Goal: Task Accomplishment & Management: Manage account settings

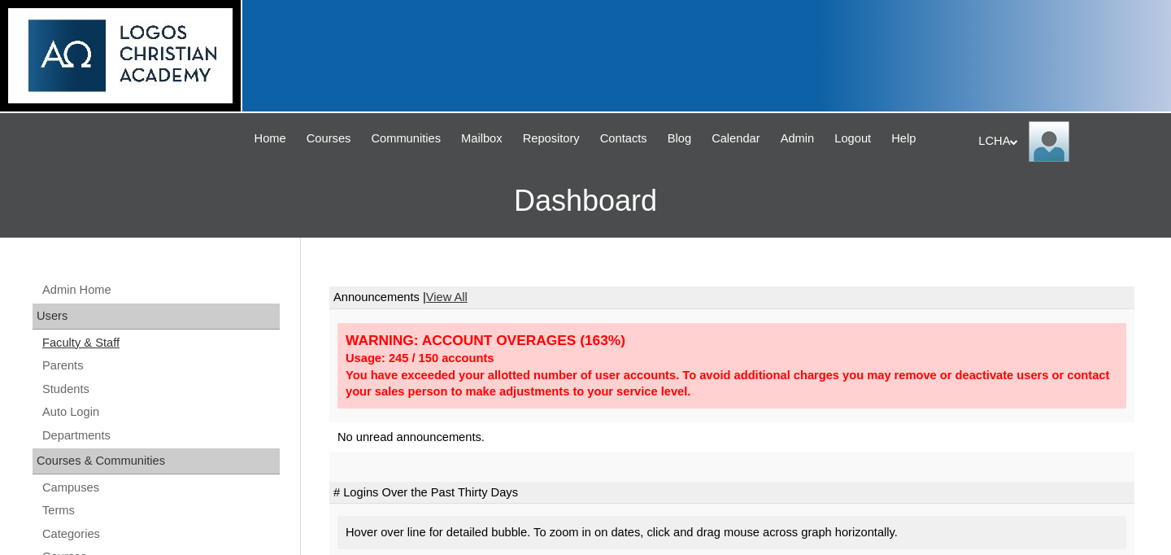
click at [94, 344] on link "Faculty & Staff" at bounding box center [160, 343] width 239 height 20
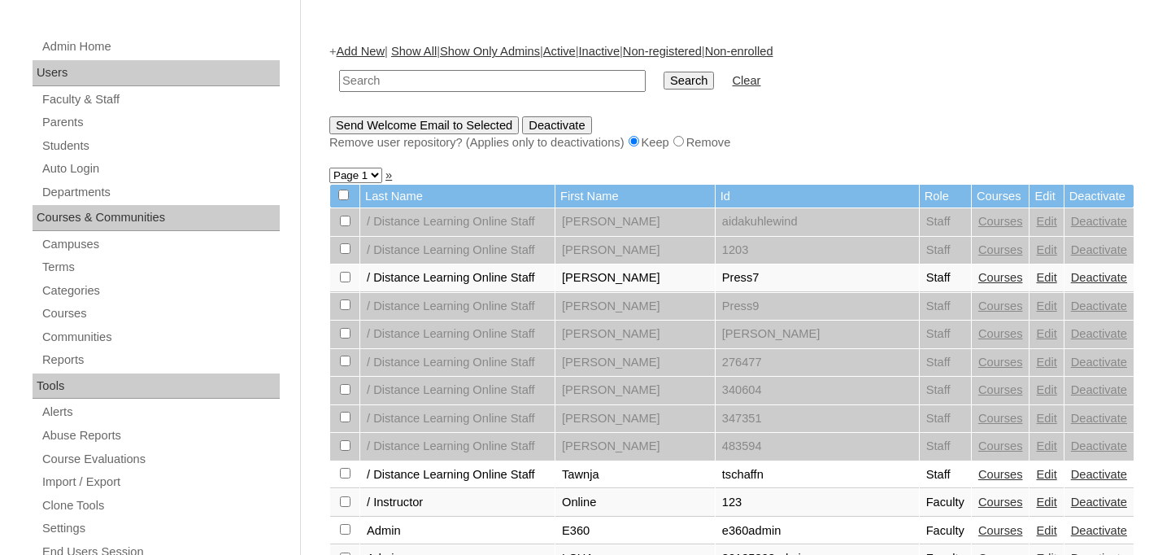
scroll to position [220, 0]
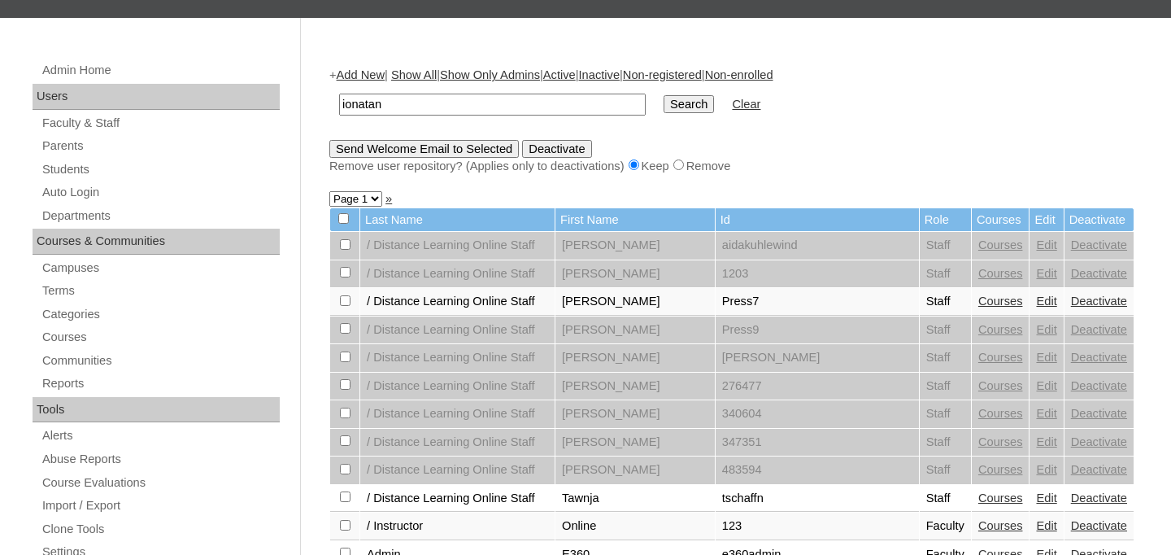
type input "ionatan"
click at [664, 95] on input "Search" at bounding box center [689, 104] width 50 height 18
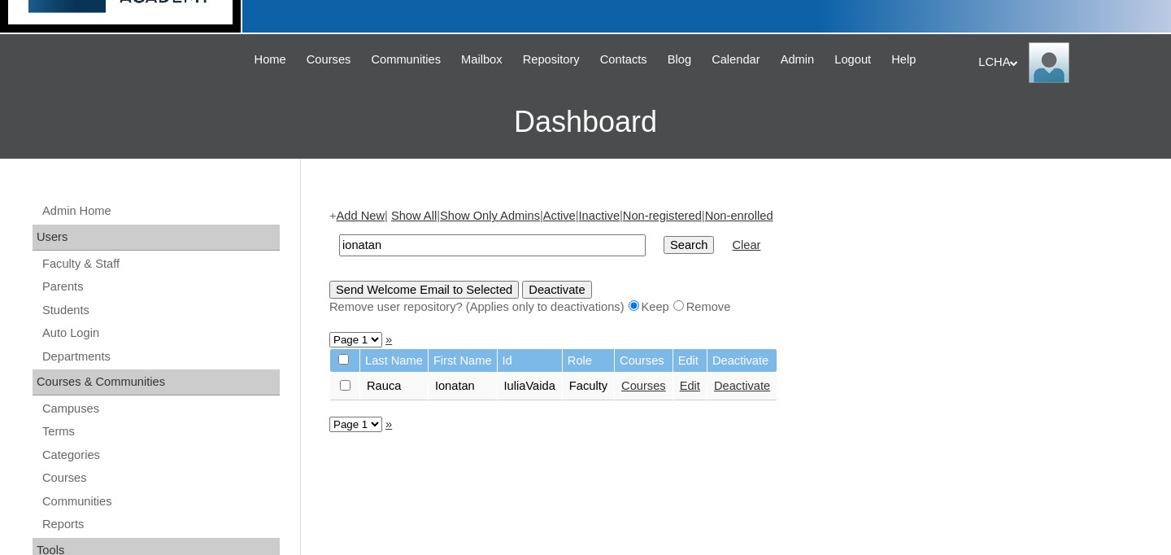
scroll to position [95, 0]
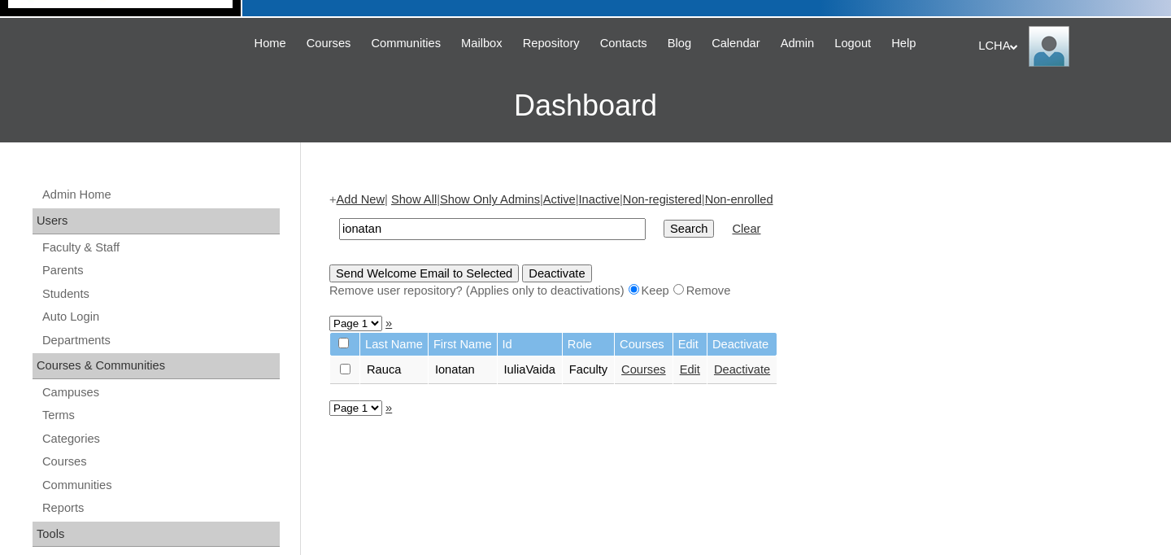
click at [700, 372] on link "Edit" at bounding box center [690, 369] width 20 height 13
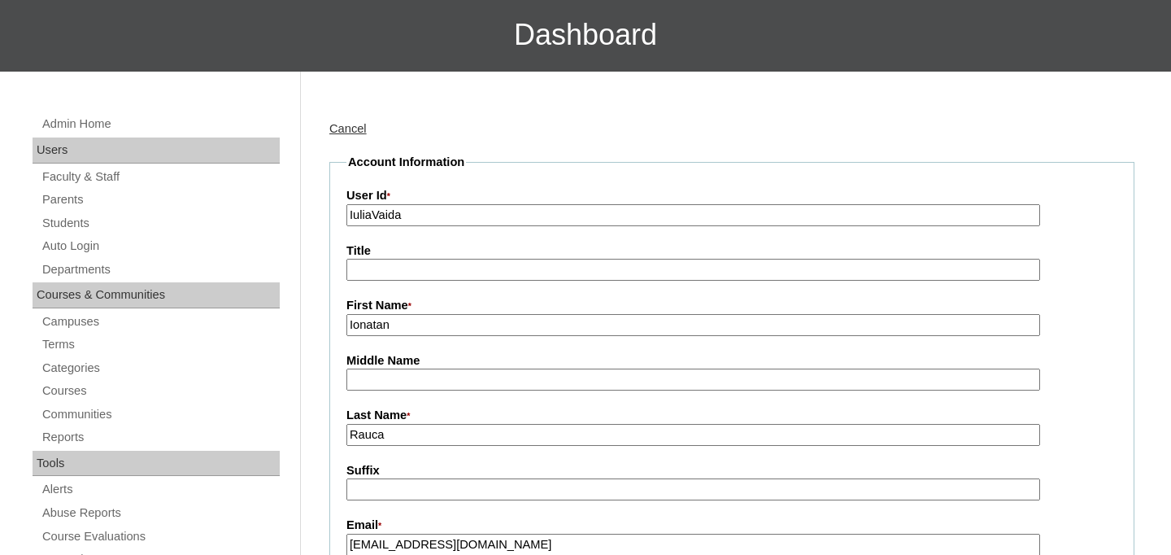
scroll to position [203, 0]
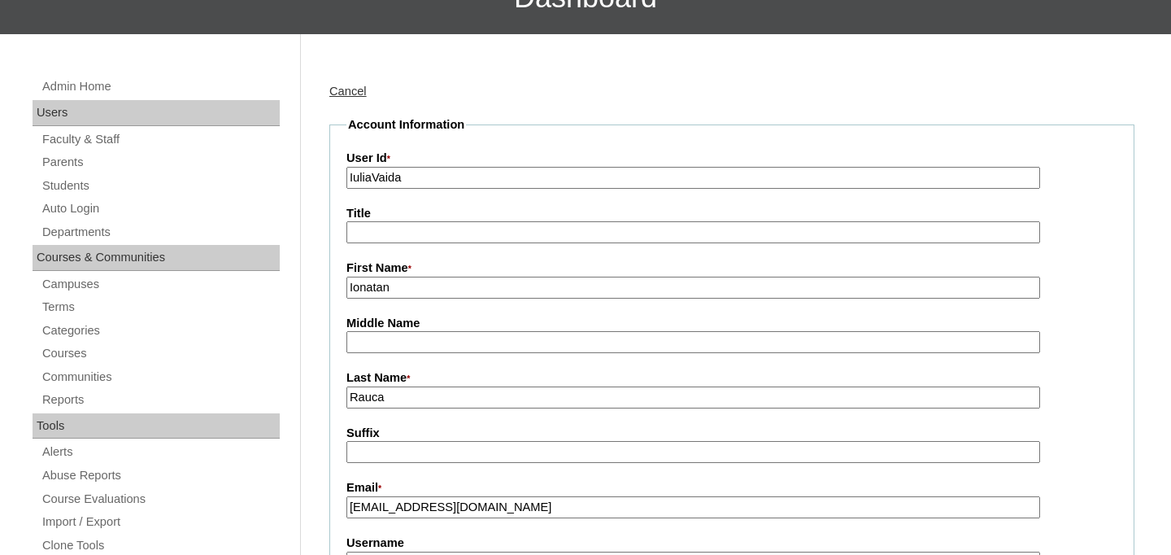
click at [377, 287] on input "Ionatan" at bounding box center [693, 287] width 694 height 22
type input "Iulia"
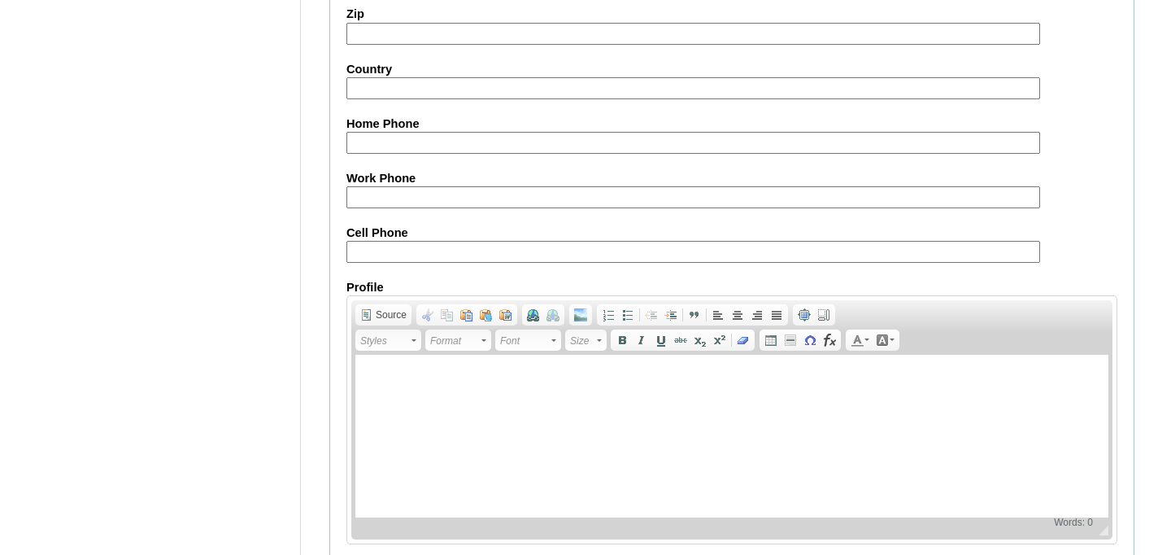
scroll to position [1911, 0]
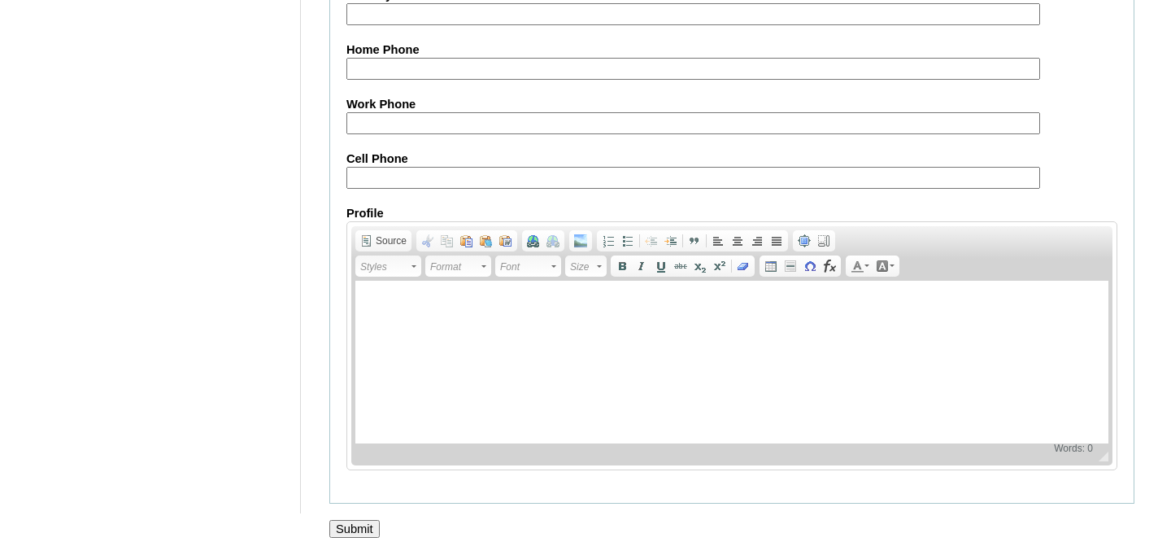
type input "Vada"
click at [365, 525] on input "Submit" at bounding box center [354, 529] width 50 height 18
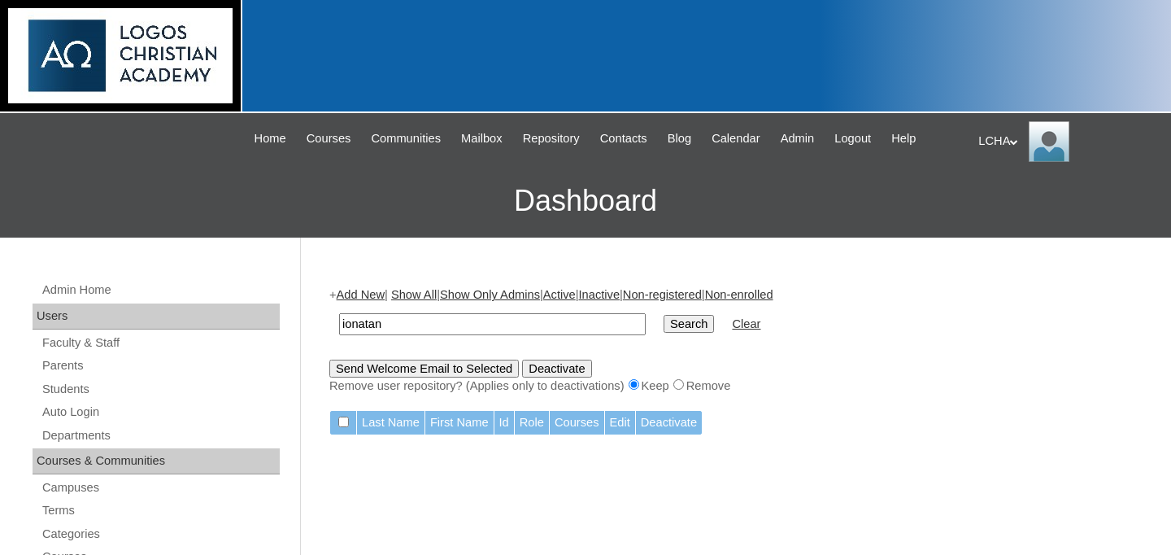
click at [407, 330] on input "ionatan" at bounding box center [492, 324] width 307 height 22
click at [368, 292] on link "Add New" at bounding box center [361, 294] width 48 height 13
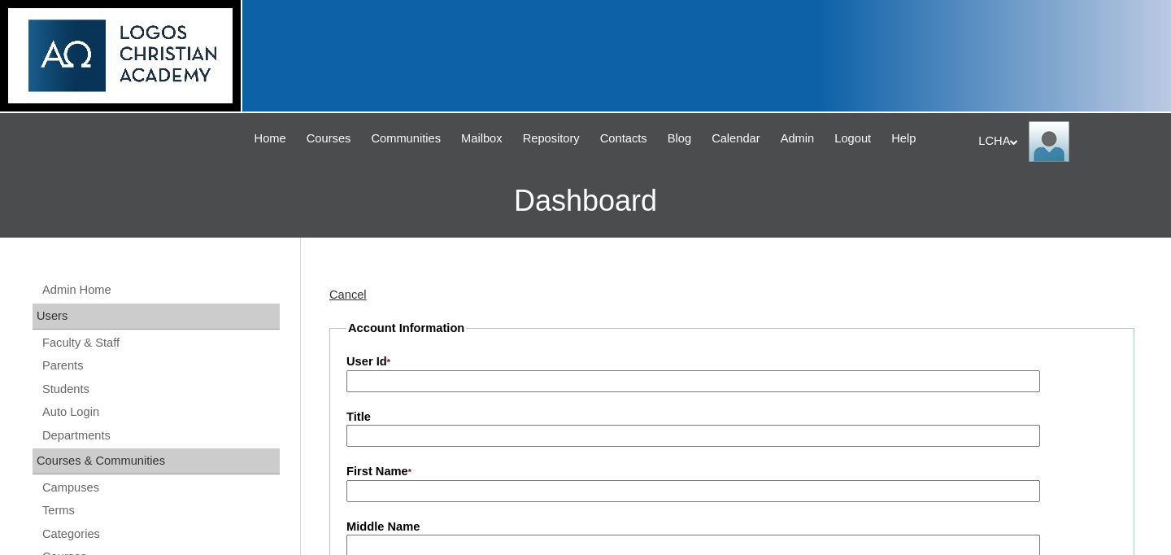
click at [444, 382] on input "User Id *" at bounding box center [693, 381] width 694 height 22
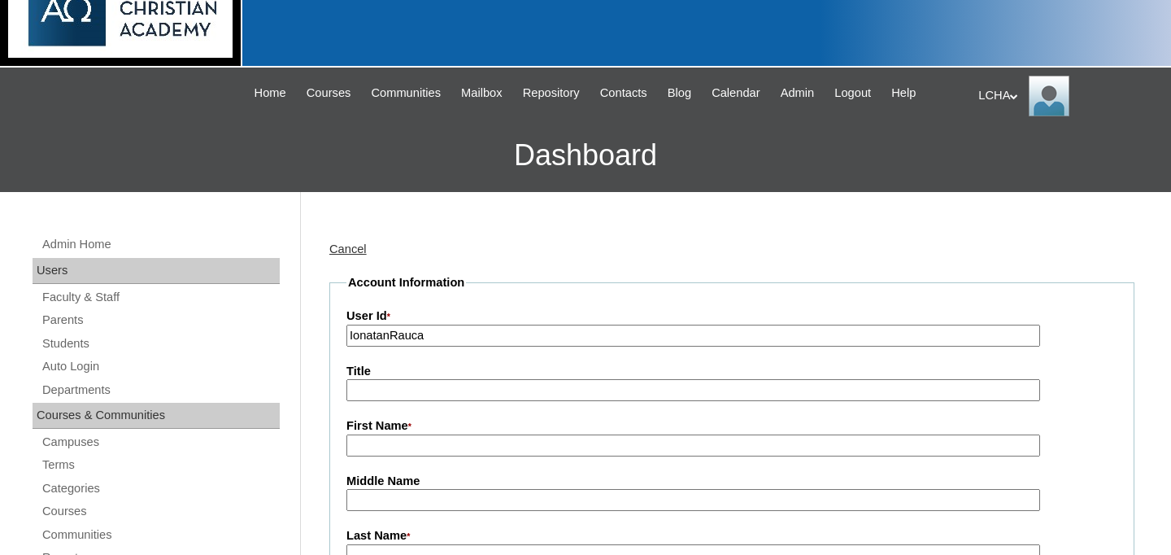
scroll to position [133, 0]
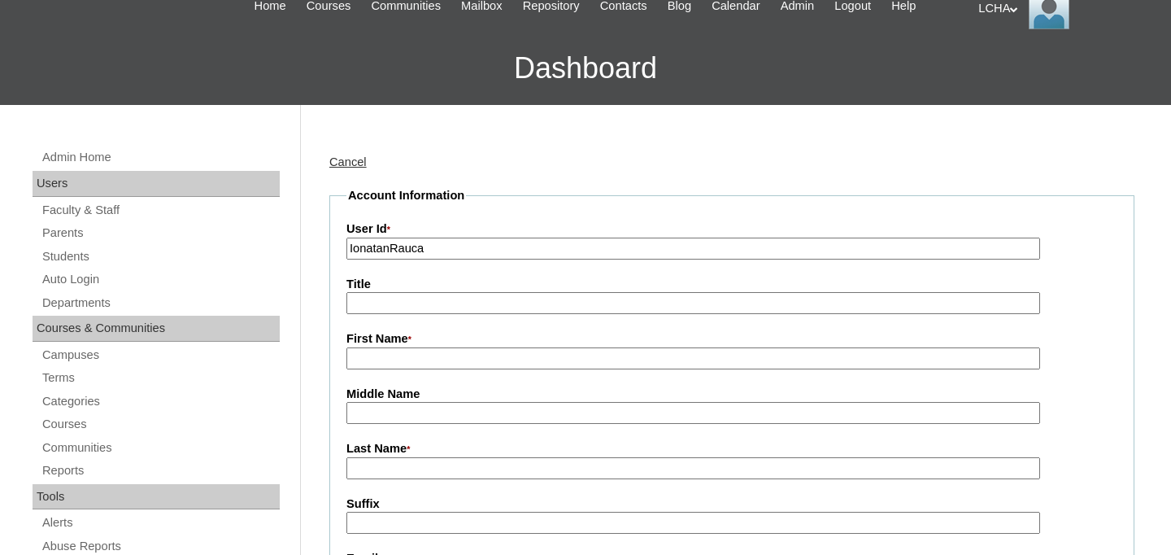
type input "IonatanRauca"
click at [389, 353] on input "First Name *" at bounding box center [693, 358] width 694 height 22
type input "Ionatan"
click at [394, 466] on input "Last Name *" at bounding box center [693, 468] width 694 height 22
type input "Rauca"
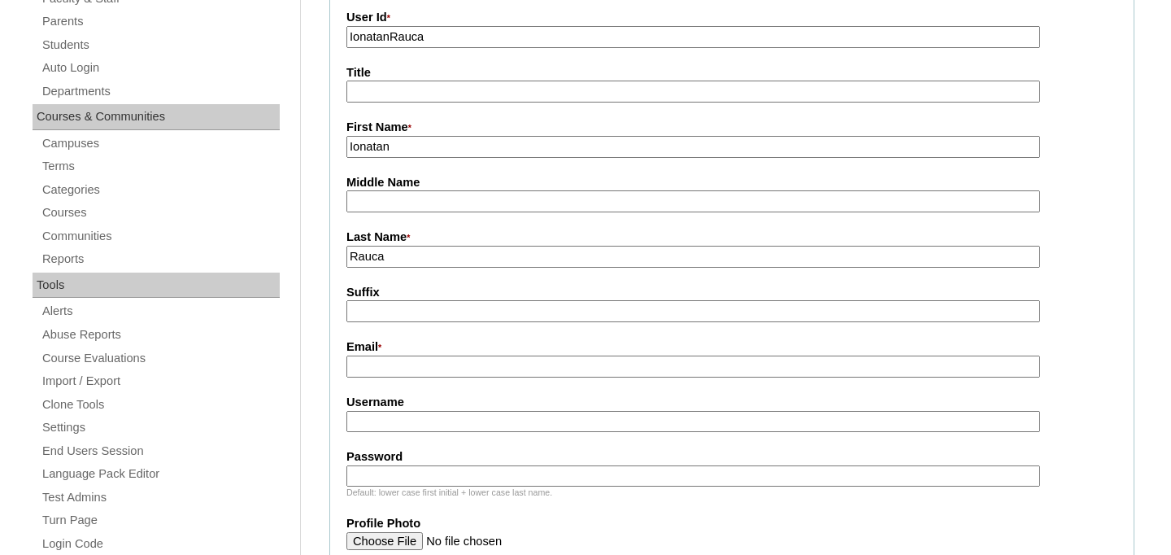
scroll to position [485, 0]
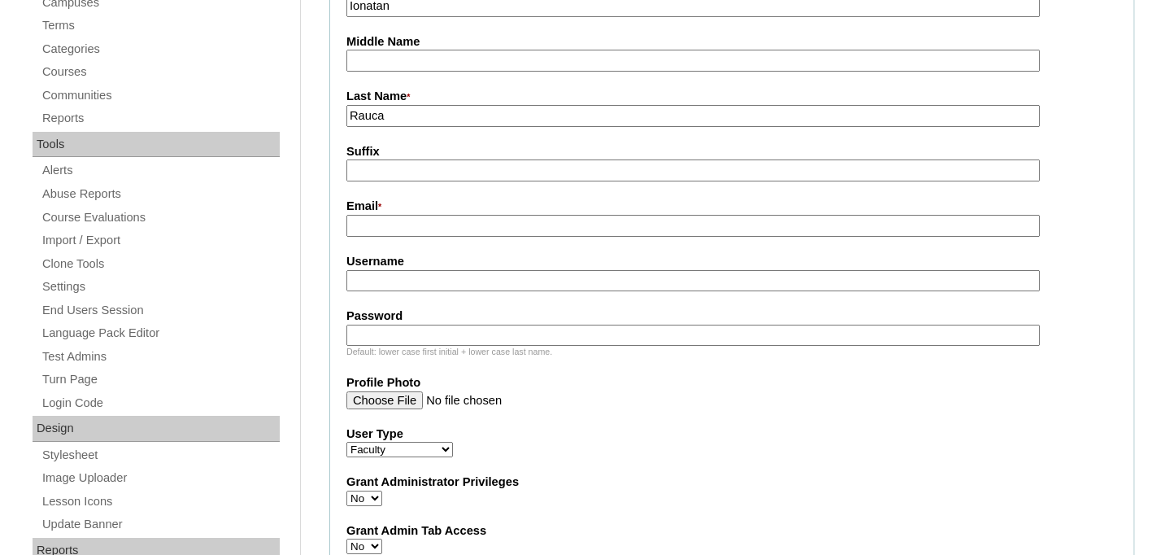
click at [399, 230] on input "Email *" at bounding box center [693, 226] width 694 height 22
paste input "https://edvance360.com/lchaonline/ user: iuliavaida1 parola: Logos2025"
type input "https://edvance360.com/lchaonline/ user: iuliavaida1 parola: Logos2025"
click at [410, 224] on input "Email *" at bounding box center [693, 226] width 694 height 22
paste input "ionatan.lucian@gmail.com"
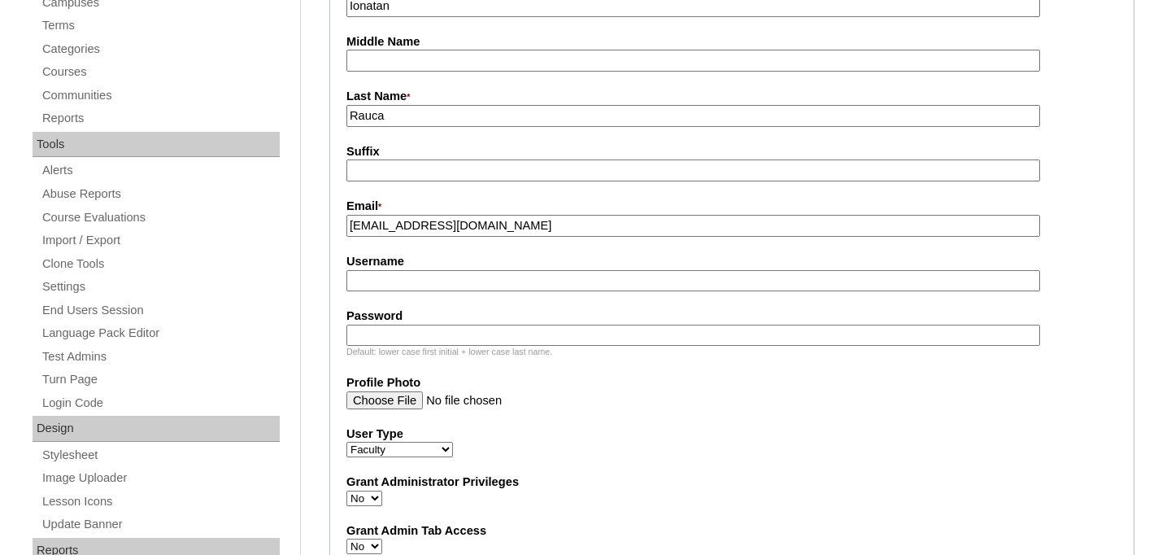
type input "[EMAIL_ADDRESS][DOMAIN_NAME]"
click at [441, 282] on input "Username" at bounding box center [693, 281] width 694 height 22
type input "ionatanrauca1"
type input "Logos2025"
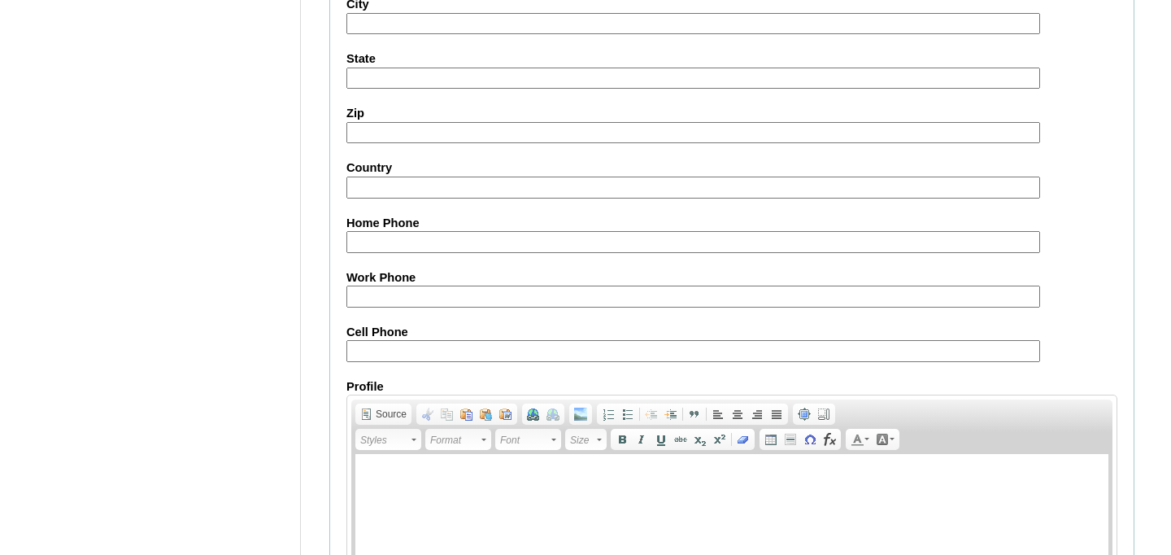
scroll to position [1923, 0]
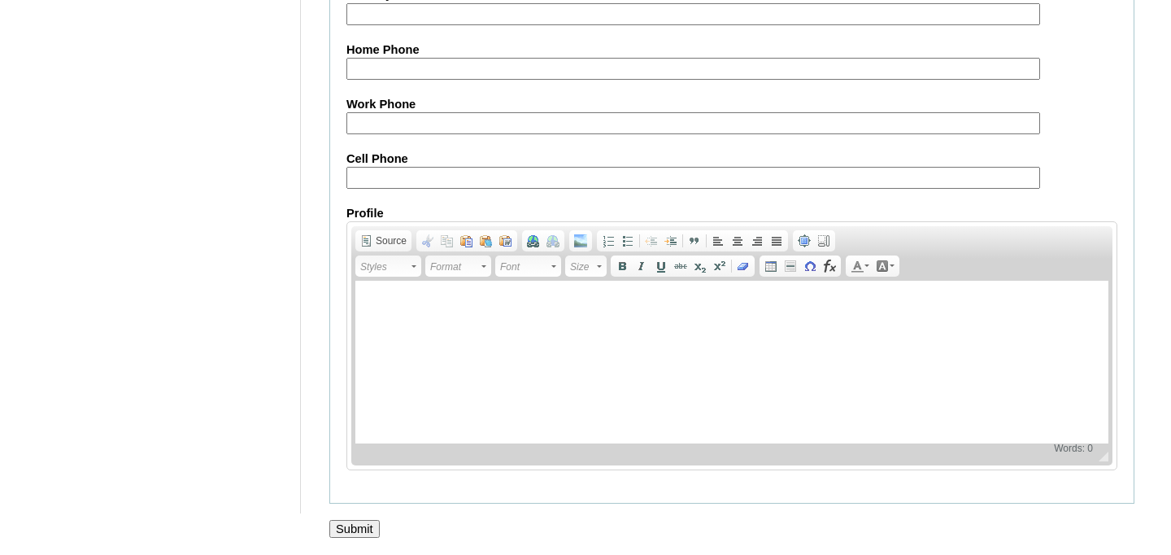
click at [370, 535] on input "Submit" at bounding box center [354, 529] width 50 height 18
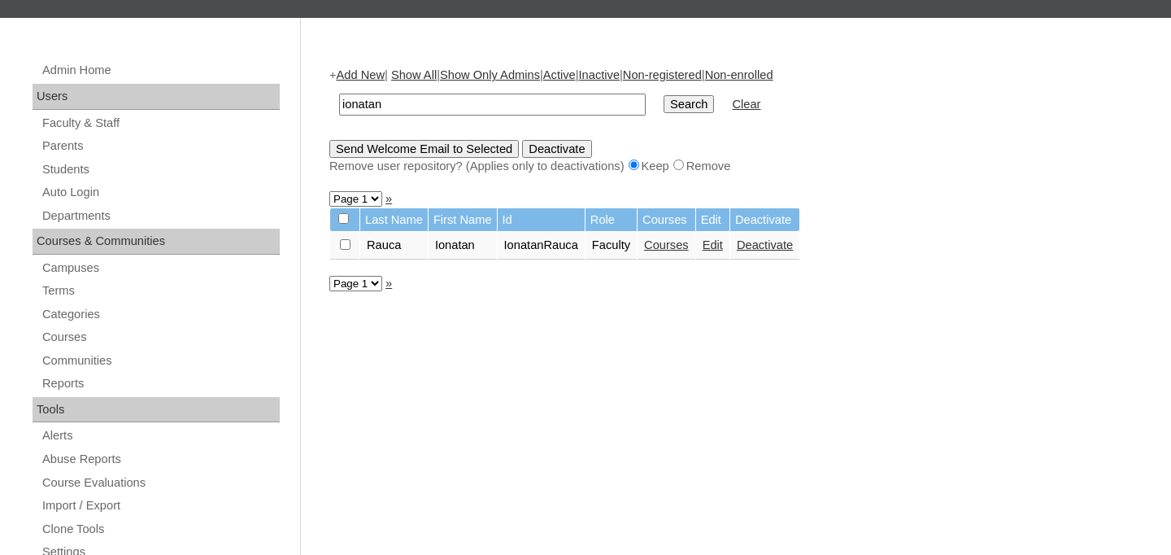
scroll to position [224, 0]
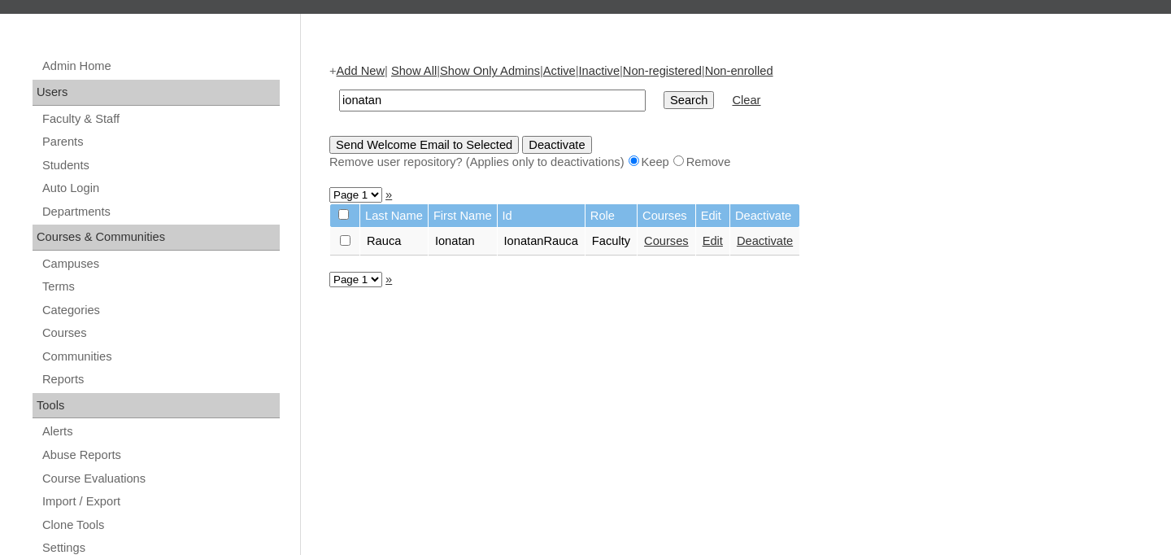
click at [723, 246] on link "Edit" at bounding box center [713, 240] width 20 height 13
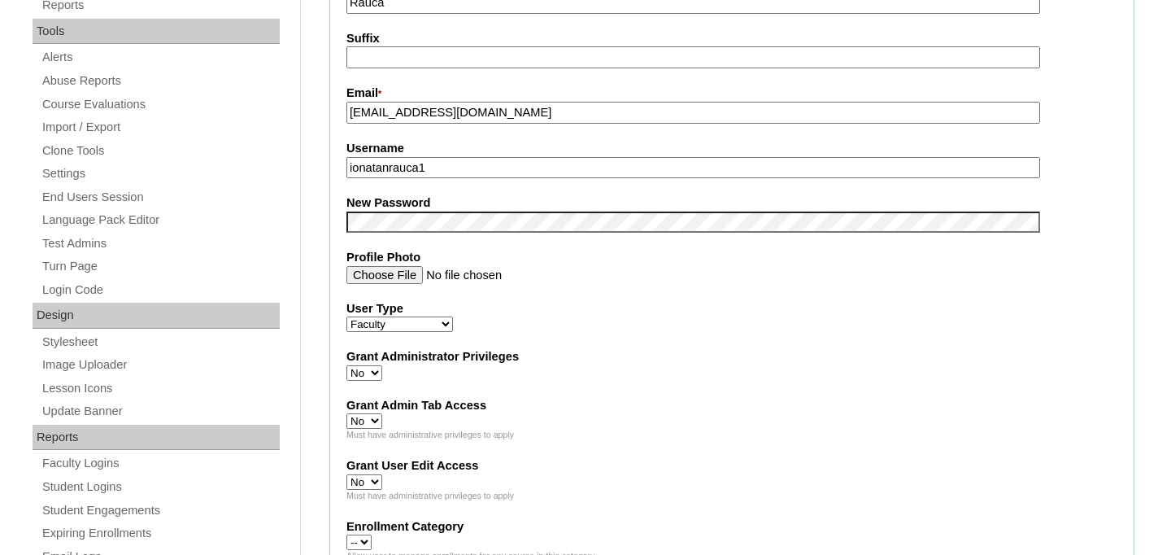
scroll to position [735, 0]
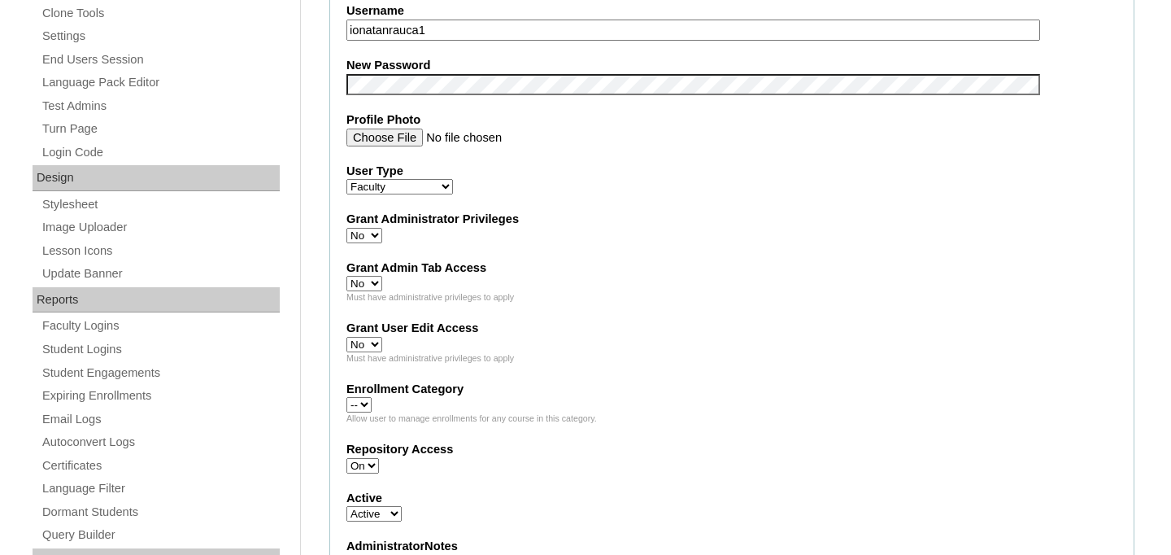
click at [452, 189] on select "Faculty Staff Student Parents School Facilitators" at bounding box center [399, 186] width 107 height 15
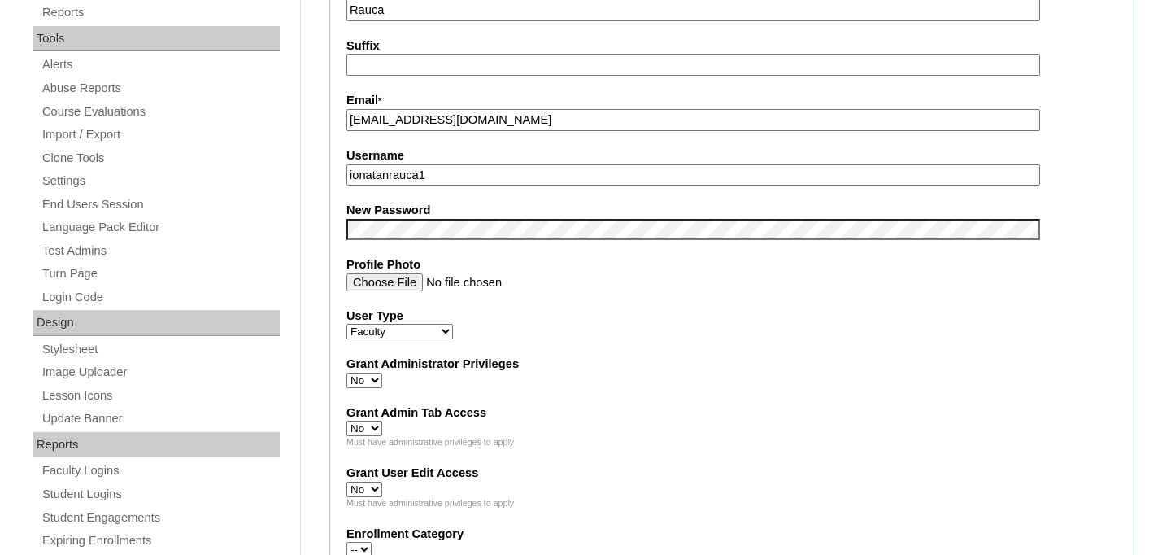
scroll to position [665, 0]
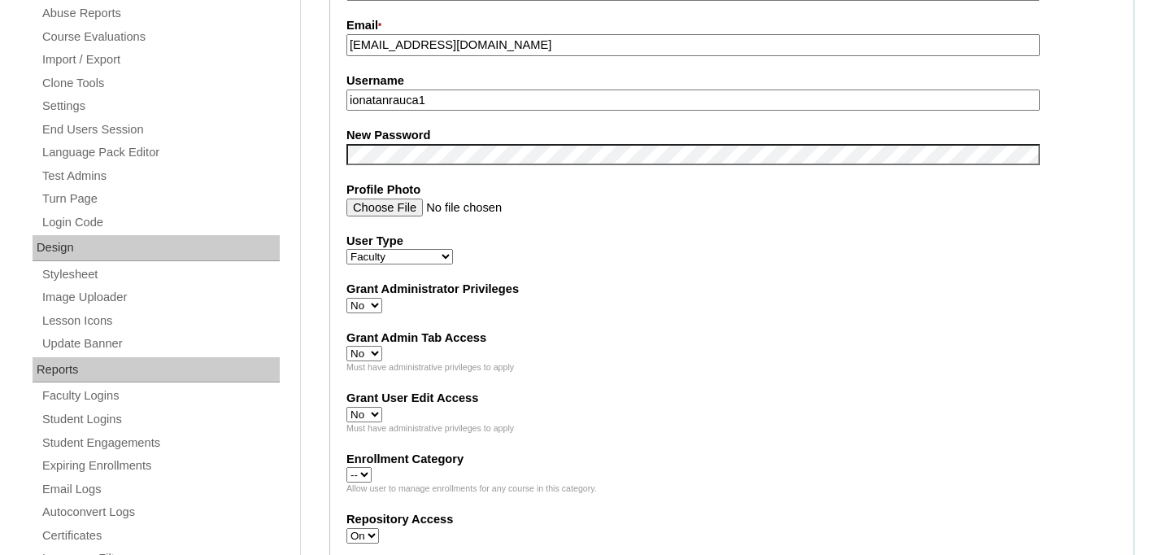
click at [442, 256] on select "Faculty Staff Student Parents School Facilitators" at bounding box center [399, 256] width 107 height 15
select select "Facilitator"
click at [346, 252] on select "Faculty Staff Student Parents School Facilitators" at bounding box center [399, 256] width 107 height 15
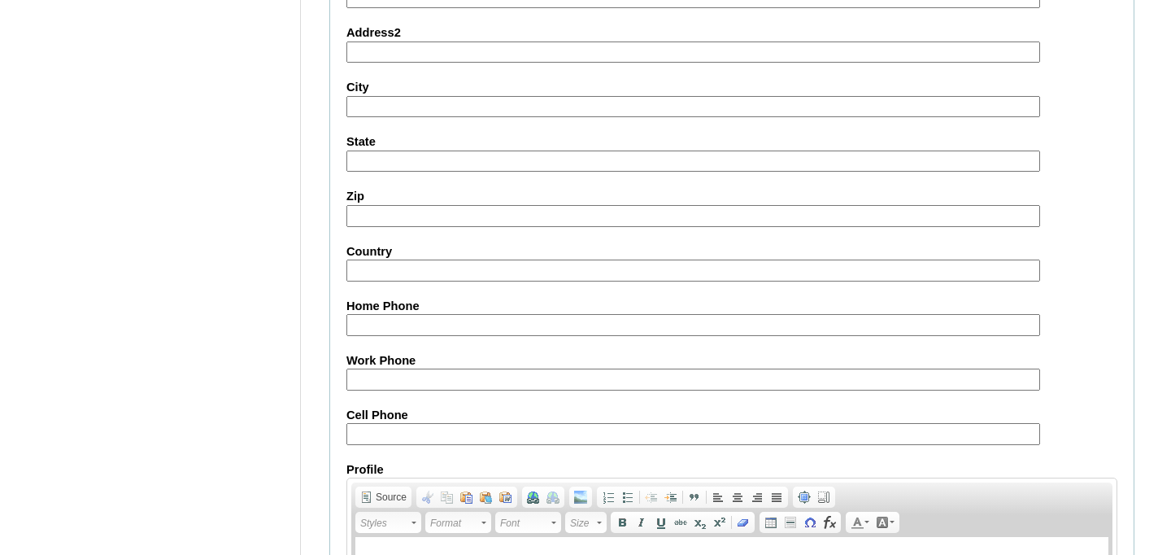
scroll to position [1911, 0]
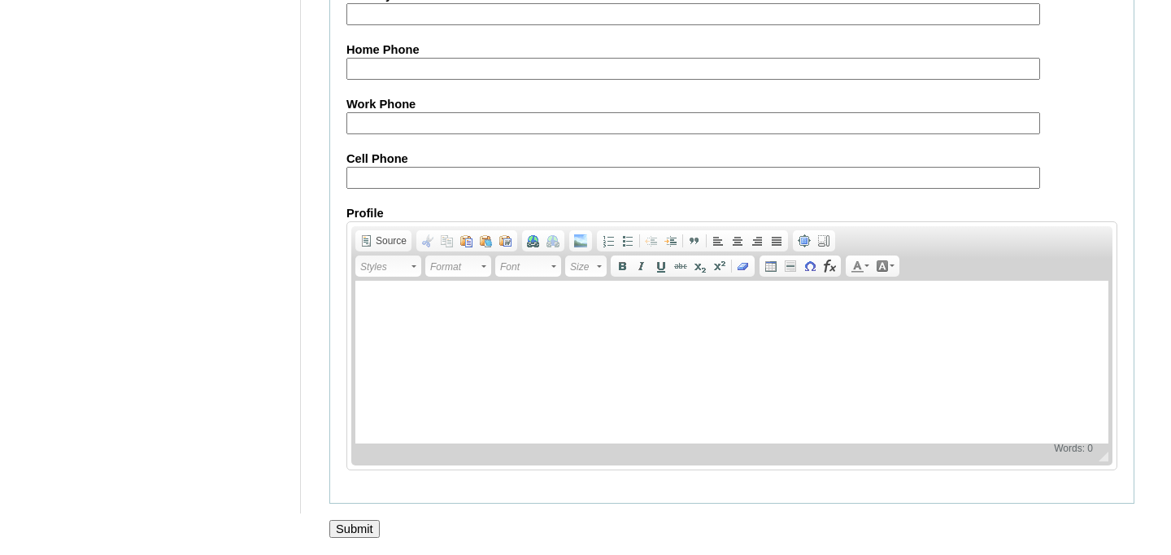
click at [368, 530] on input "Submit" at bounding box center [354, 529] width 50 height 18
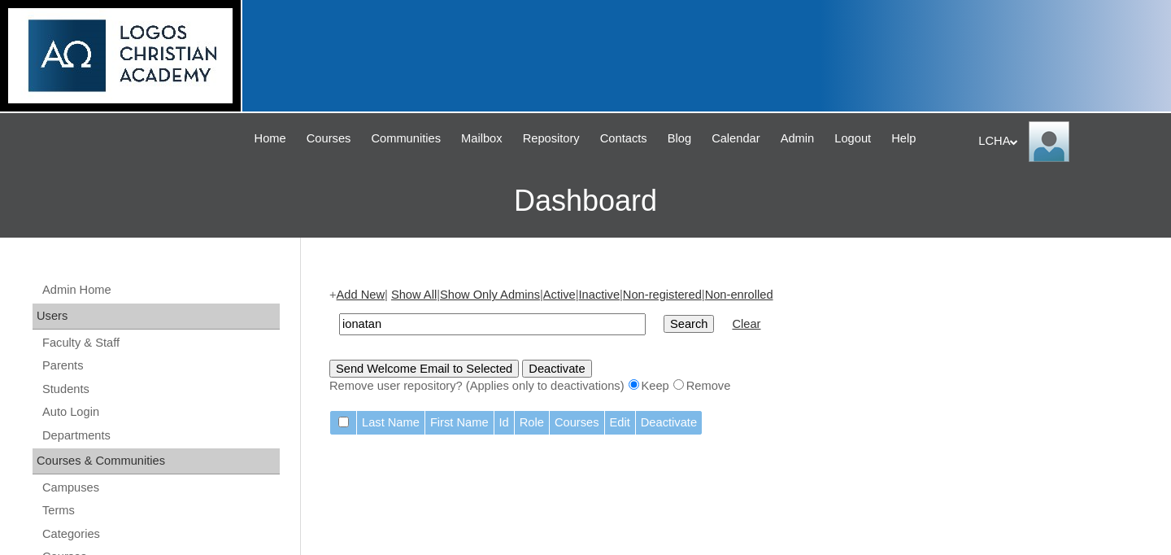
click at [390, 320] on input "ionatan" at bounding box center [492, 324] width 307 height 22
type input "iulia"
click at [686, 329] on input "Search" at bounding box center [689, 324] width 50 height 18
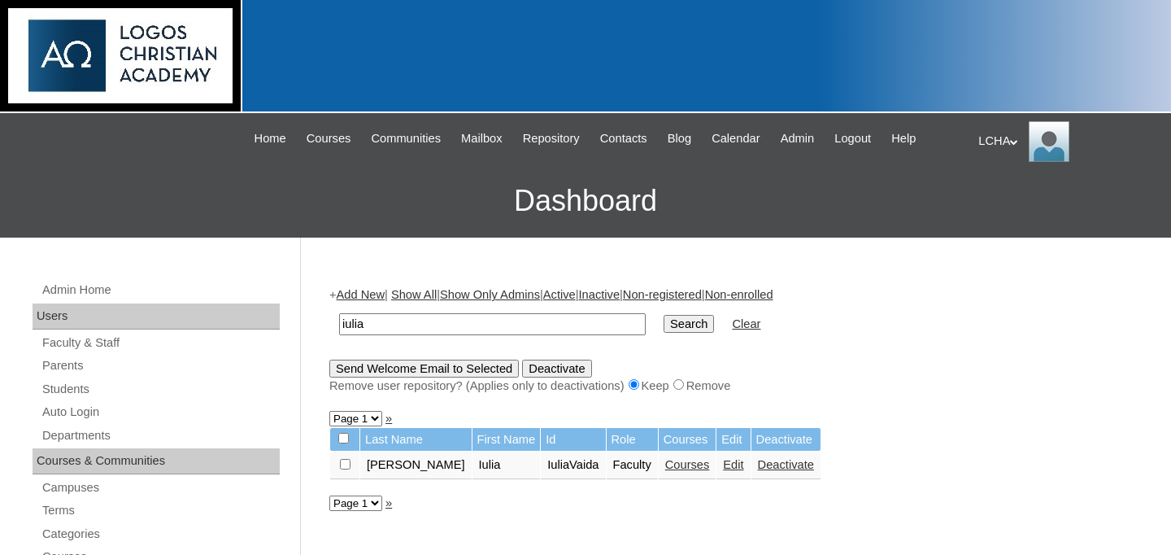
click at [723, 471] on link "Edit" at bounding box center [733, 464] width 20 height 13
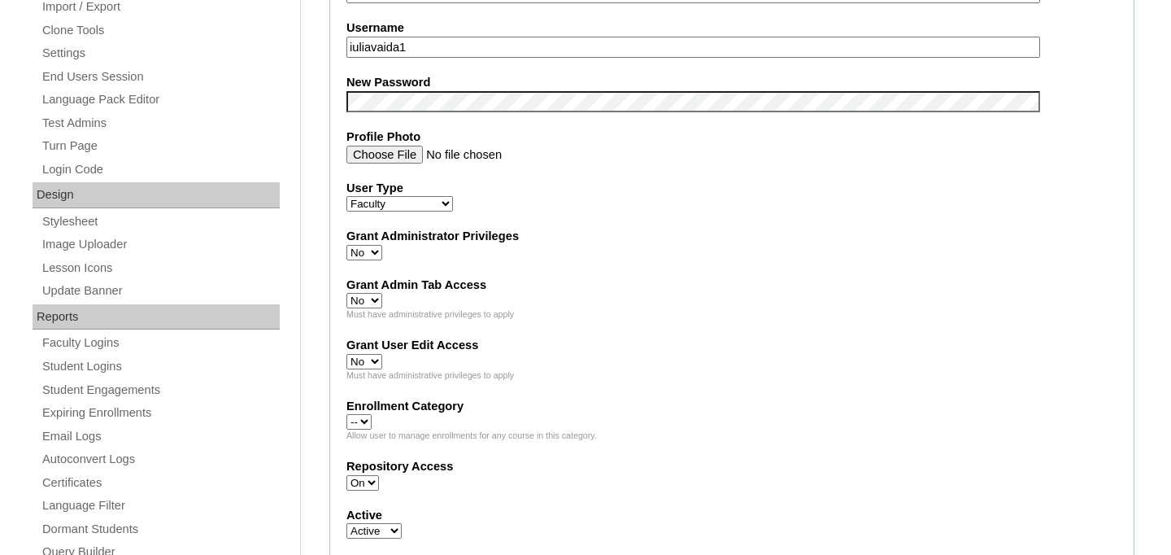
scroll to position [709, 0]
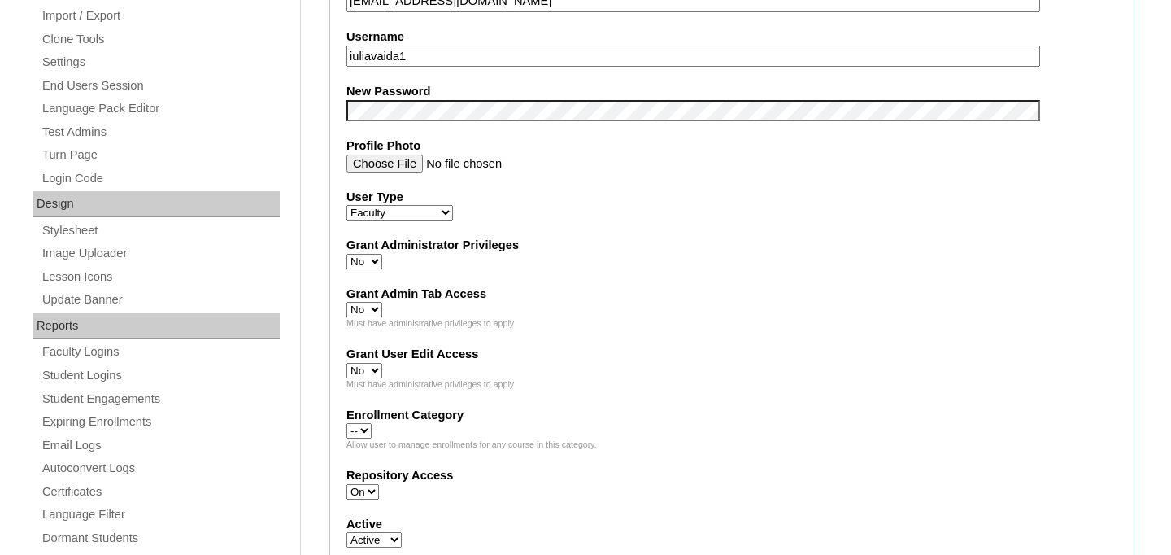
click at [396, 215] on select "Faculty Staff Student Parents School Facilitators" at bounding box center [399, 212] width 107 height 15
select select "Facilitator"
click at [346, 208] on select "Faculty Staff Student Parents School Facilitators" at bounding box center [399, 212] width 107 height 15
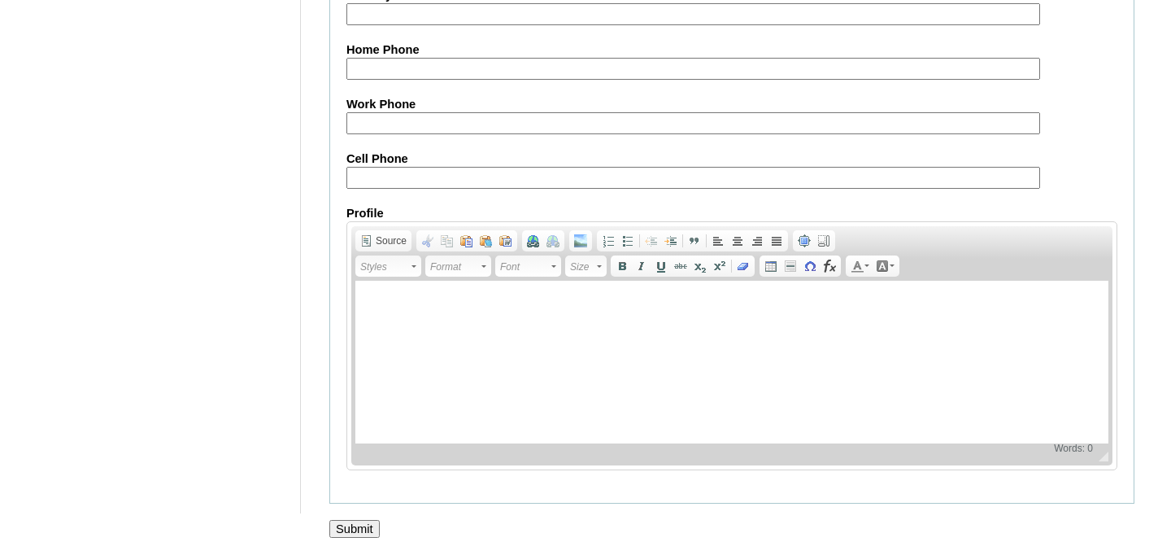
click at [368, 529] on input "Submit" at bounding box center [354, 529] width 50 height 18
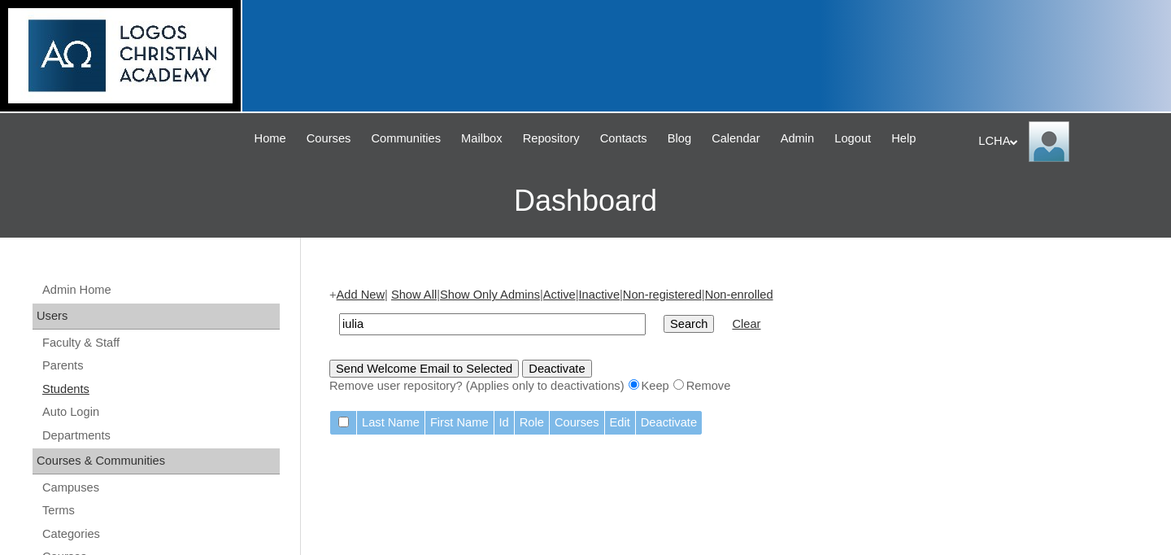
click at [82, 383] on link "Students" at bounding box center [160, 389] width 239 height 20
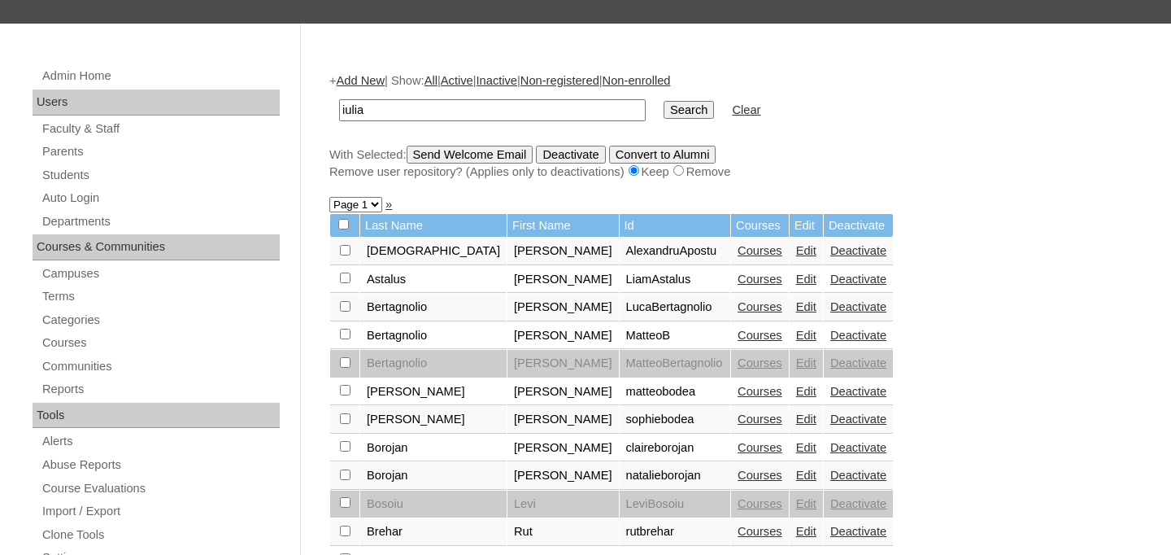
scroll to position [141, 0]
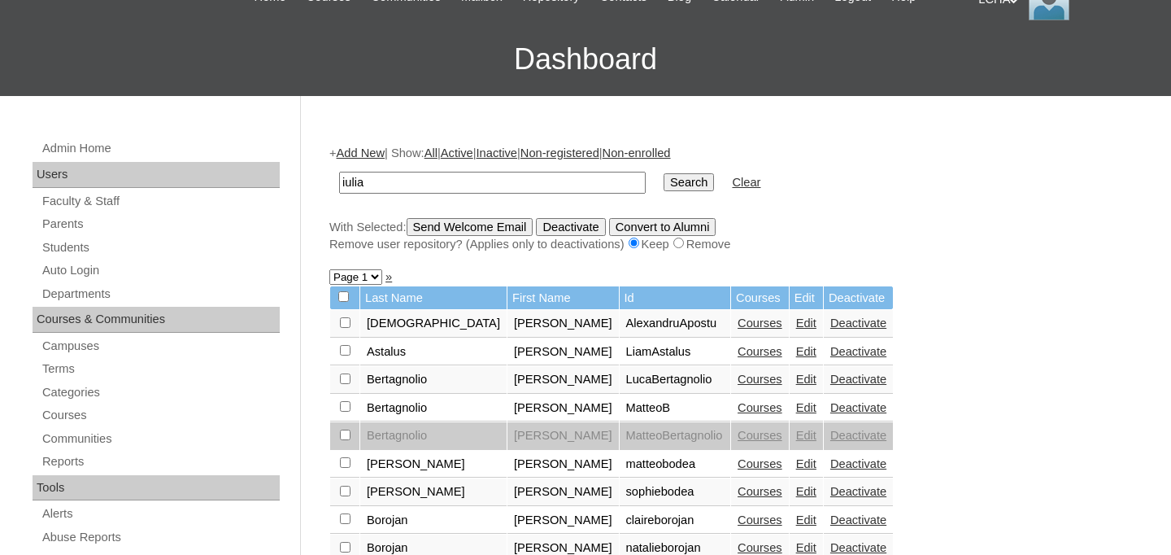
click at [403, 188] on input "iulia" at bounding box center [492, 183] width 307 height 22
type input "natalia"
click at [684, 181] on input "Search" at bounding box center [689, 182] width 50 height 18
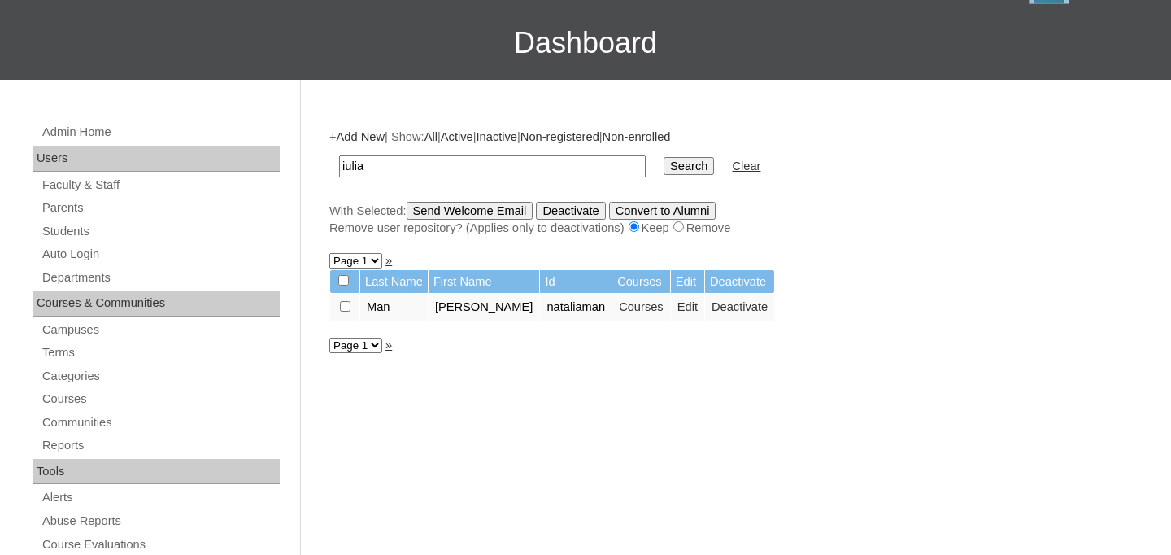
scroll to position [211, 0]
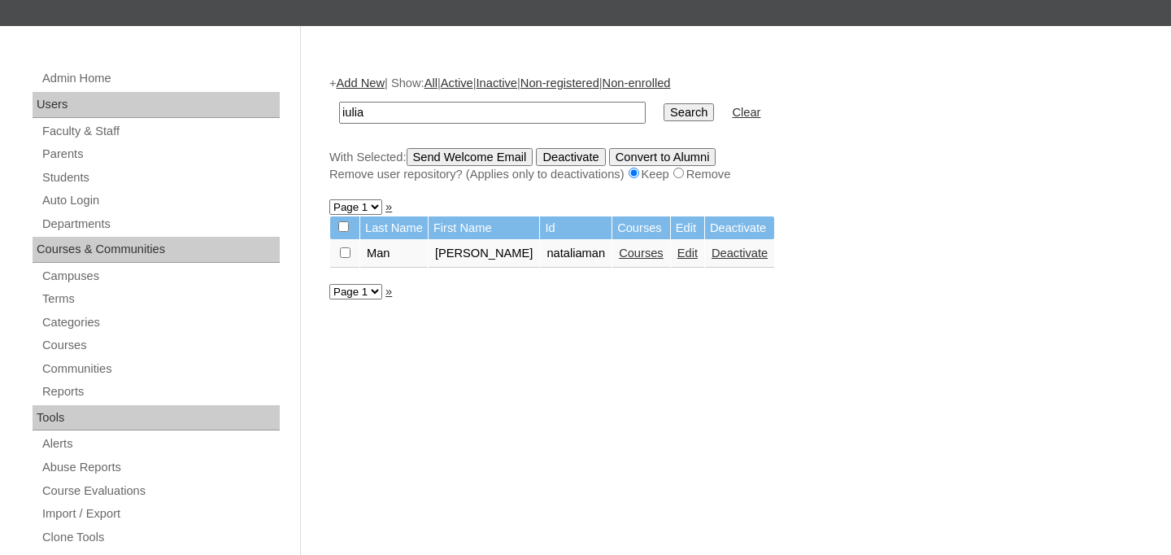
click at [677, 257] on link "Edit" at bounding box center [687, 252] width 20 height 13
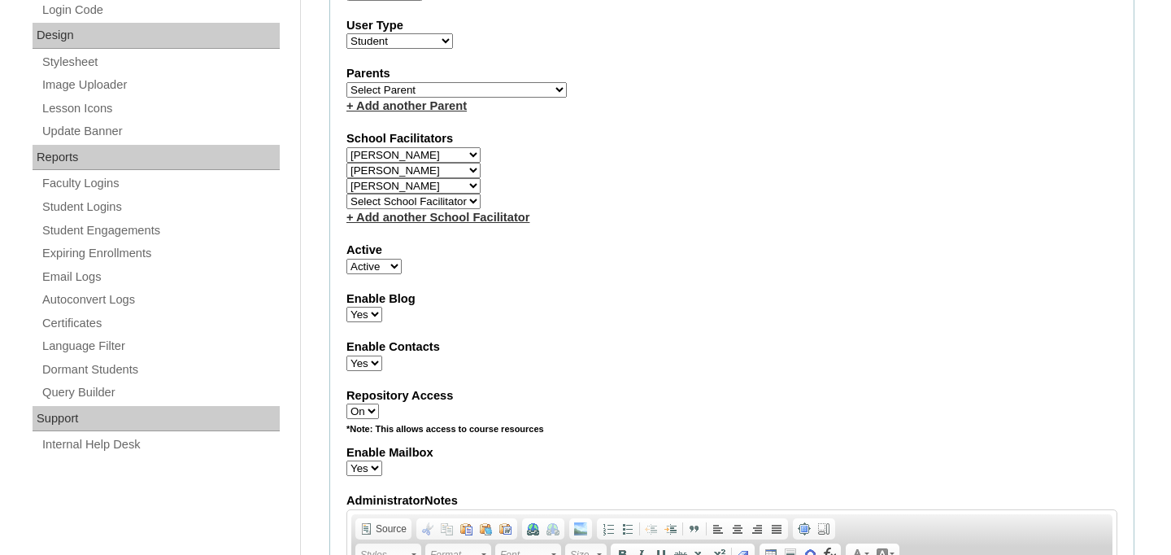
scroll to position [860, 0]
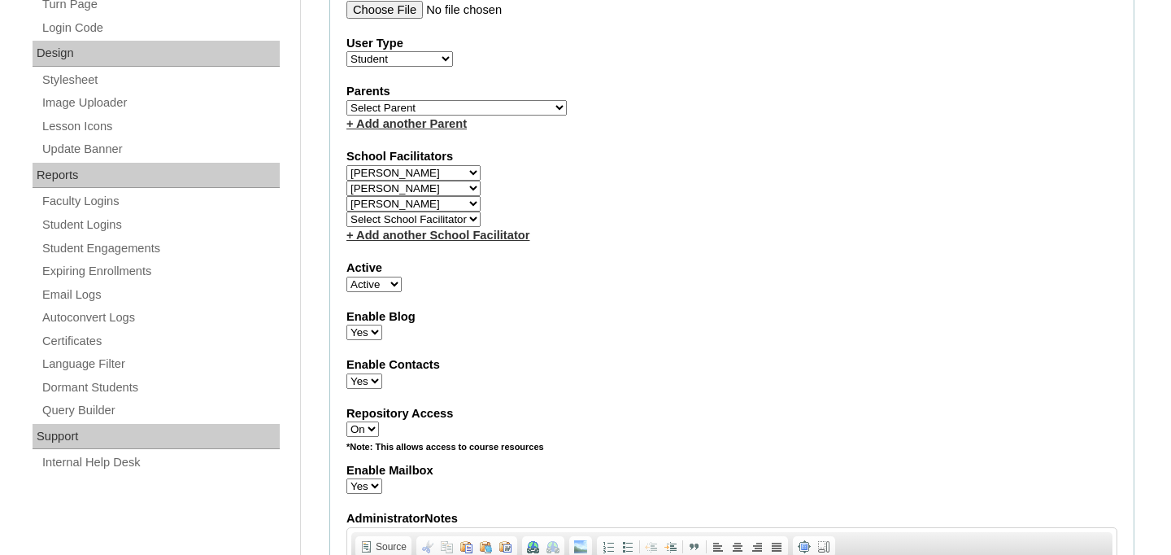
click at [468, 186] on select "Select School Facilitator Ioana Bodea Marinela Carausu Emilian Cira Ruhama Gafi…" at bounding box center [413, 188] width 134 height 15
select select "98923"
click at [346, 181] on select "Select School Facilitator Ioana Bodea Marinela Carausu Emilian Cira Ruhama Gafi…" at bounding box center [413, 188] width 134 height 15
click at [475, 205] on select "Select School Facilitator Ioana Bodea Marinela Carausu Emilian Cira Ruhama Gafi…" at bounding box center [413, 203] width 134 height 15
select select "98924"
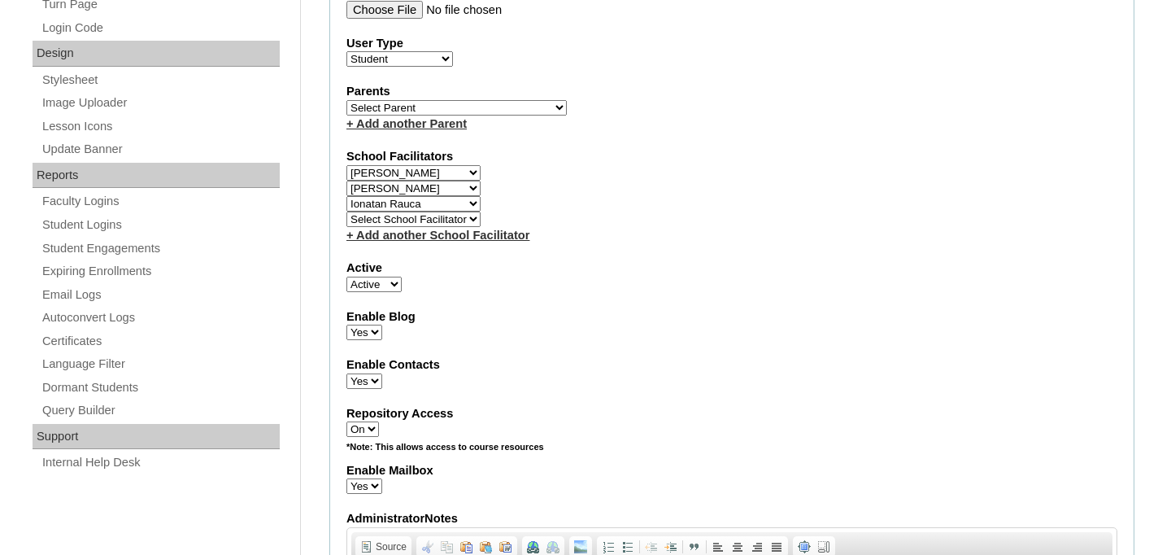
click at [346, 197] on select "Select School Facilitator Ioana Bodea Marinela Carausu Emilian Cira Ruhama Gafi…" at bounding box center [413, 203] width 134 height 15
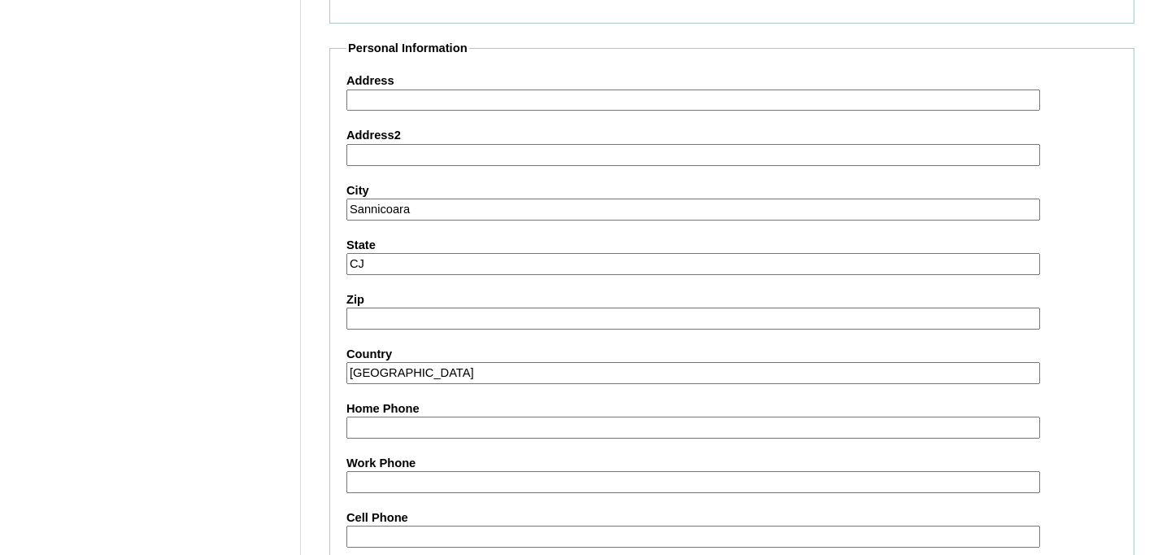
scroll to position [2006, 0]
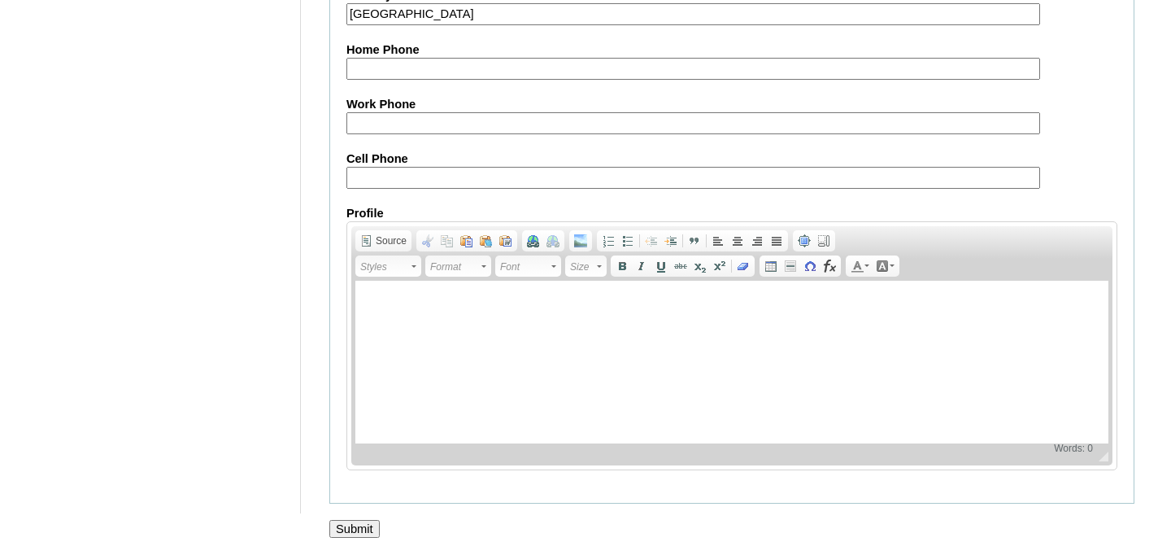
click at [369, 531] on input "Submit" at bounding box center [354, 529] width 50 height 18
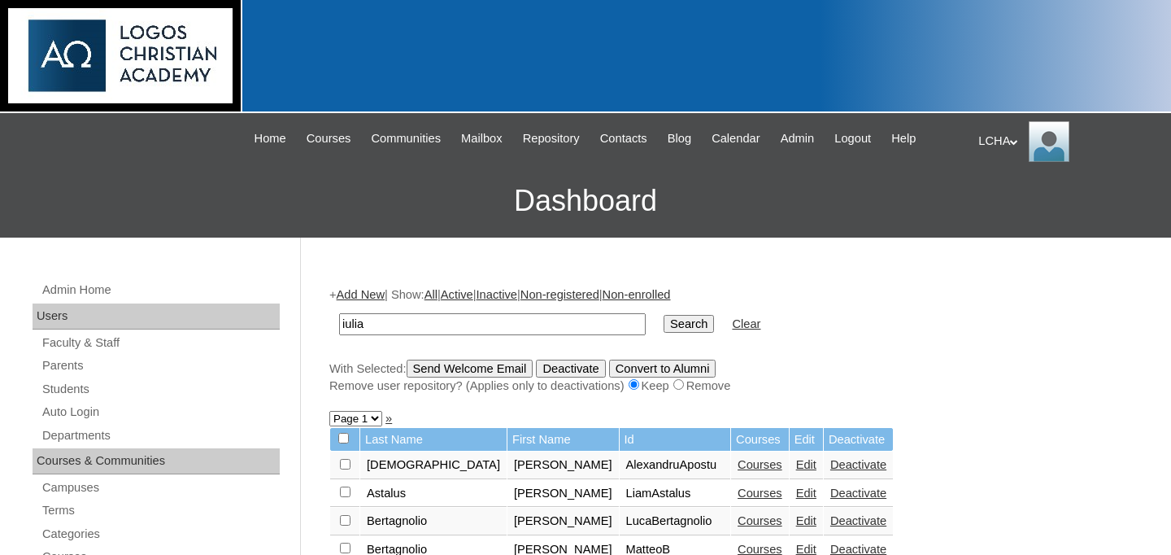
click at [1005, 144] on div "LCHA My Profile My Settings Logout" at bounding box center [1066, 141] width 176 height 41
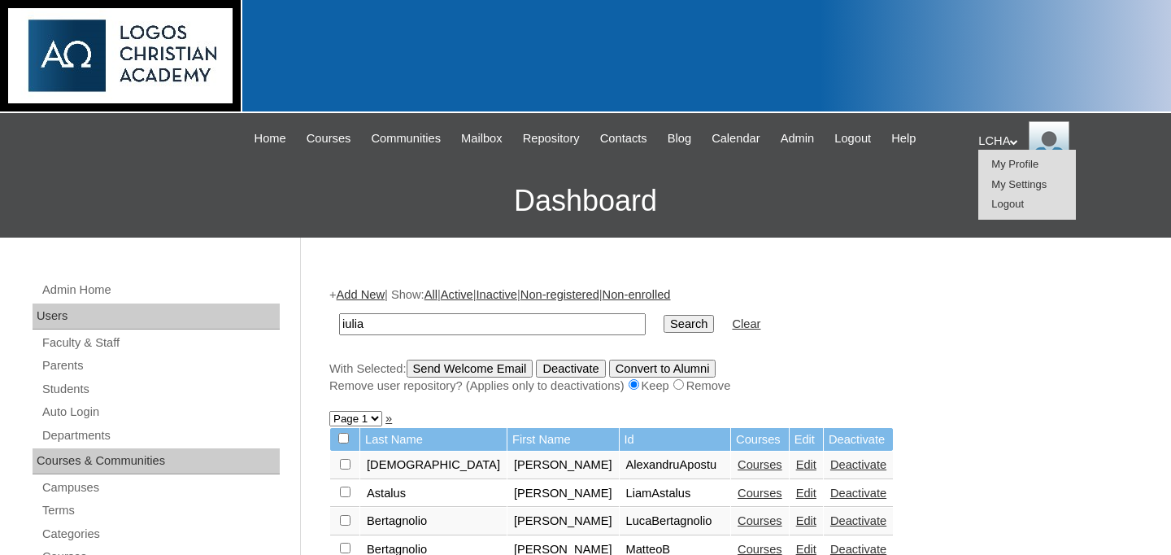
click at [1011, 207] on span "Logout" at bounding box center [1007, 204] width 33 height 12
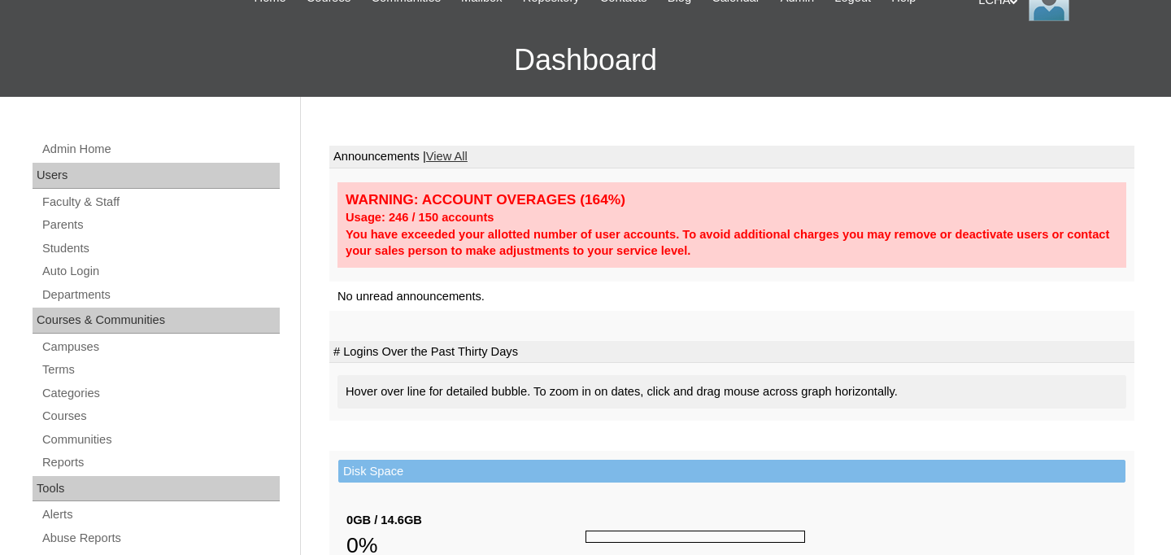
scroll to position [155, 0]
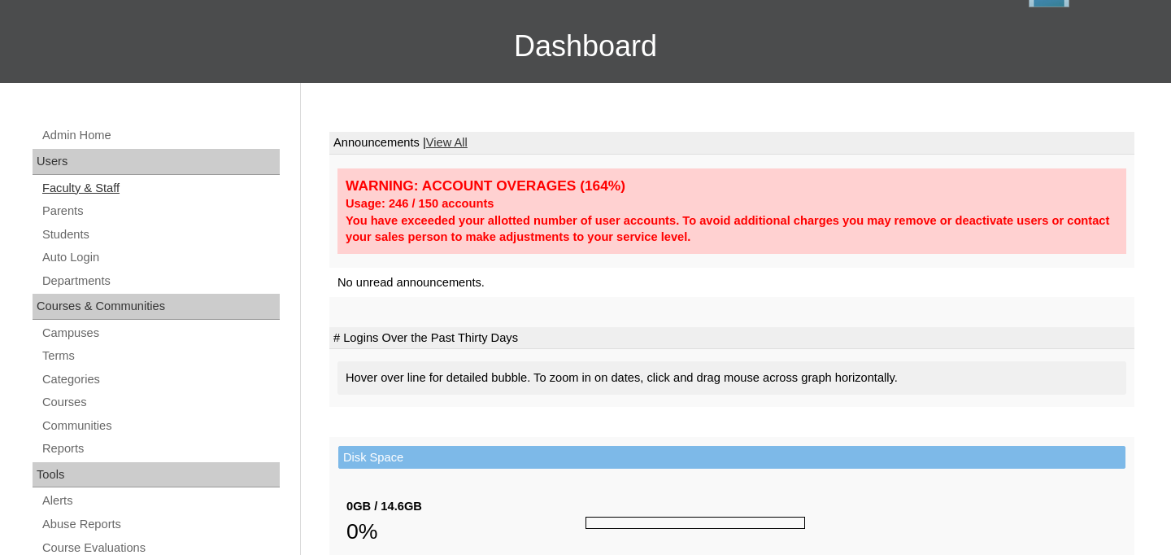
click at [84, 194] on link "Faculty & Staff" at bounding box center [160, 188] width 239 height 20
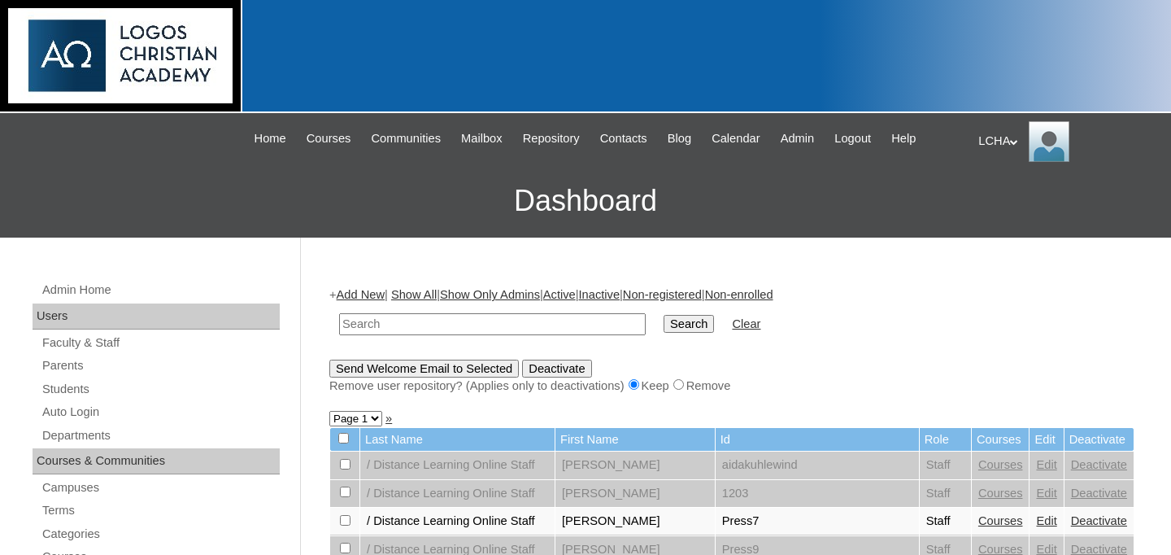
click at [416, 329] on input "text" at bounding box center [492, 324] width 307 height 22
type input "iulia"
click at [664, 315] on input "Search" at bounding box center [689, 324] width 50 height 18
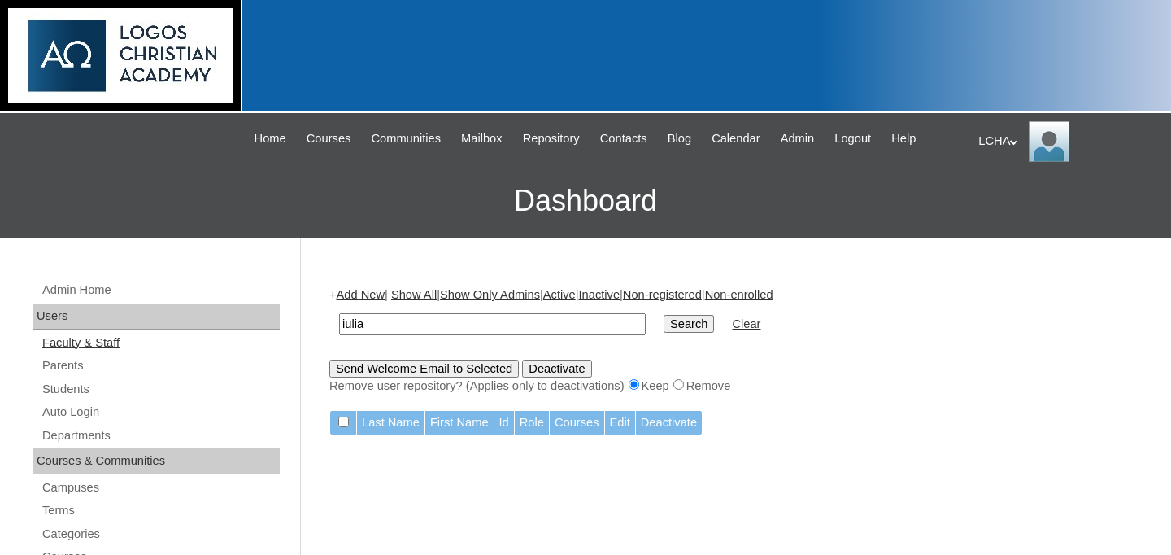
click at [118, 336] on link "Faculty & Staff" at bounding box center [160, 343] width 239 height 20
click at [118, 344] on link "Faculty & Staff" at bounding box center [160, 343] width 239 height 20
click at [1018, 145] on icon at bounding box center [1014, 142] width 8 height 6
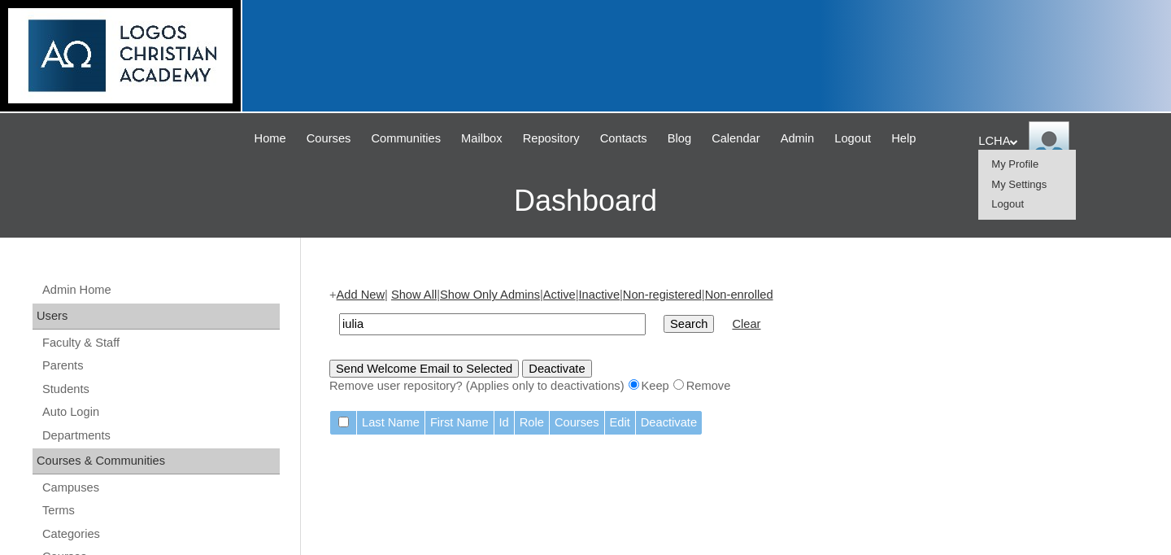
click at [1016, 200] on span "Logout" at bounding box center [1007, 204] width 33 height 12
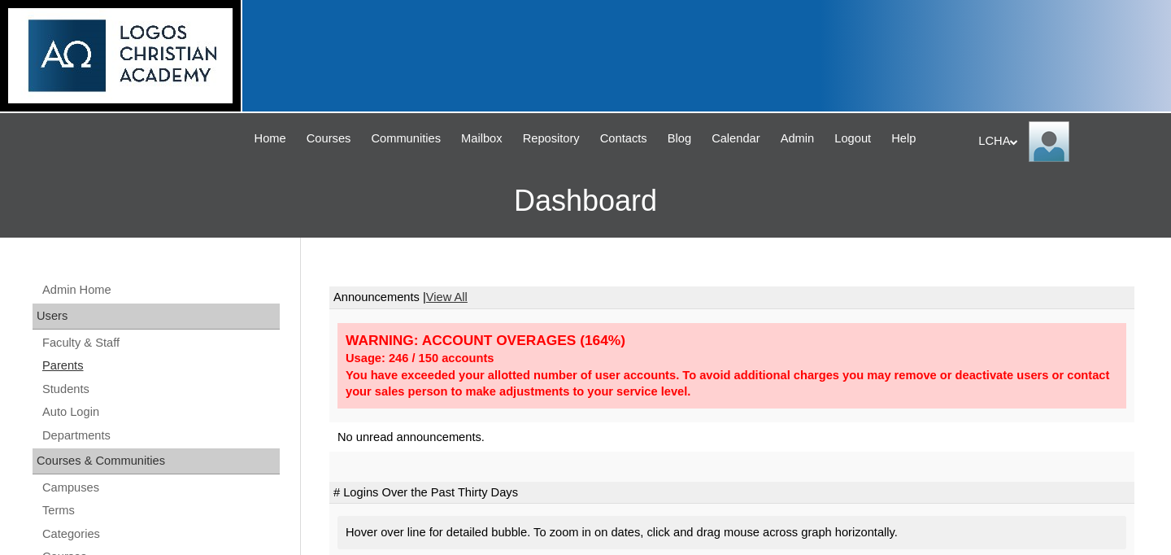
click at [66, 370] on link "Parents" at bounding box center [160, 365] width 239 height 20
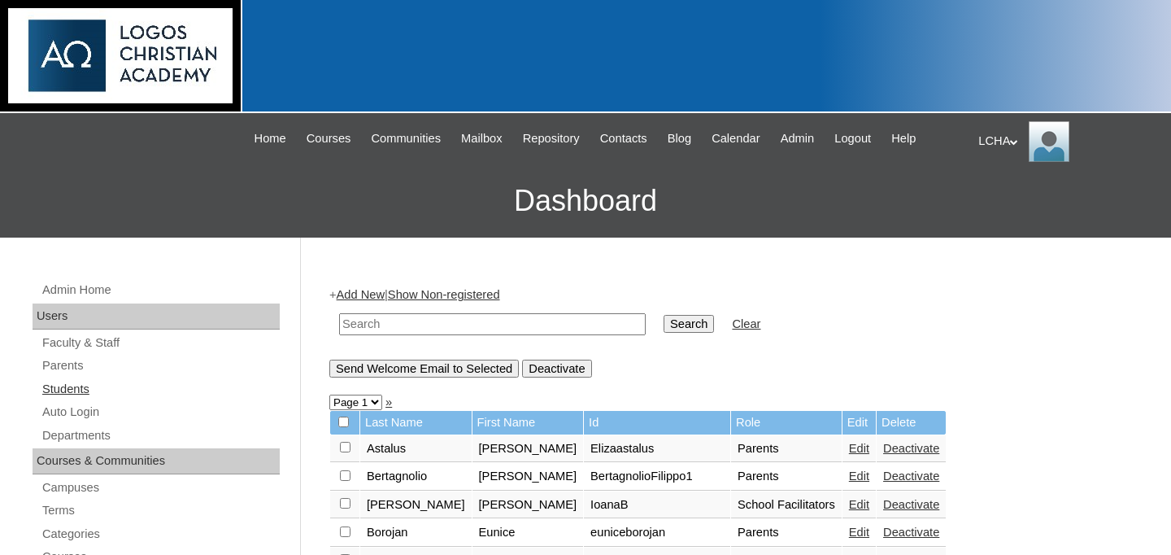
click at [79, 388] on link "Students" at bounding box center [160, 389] width 239 height 20
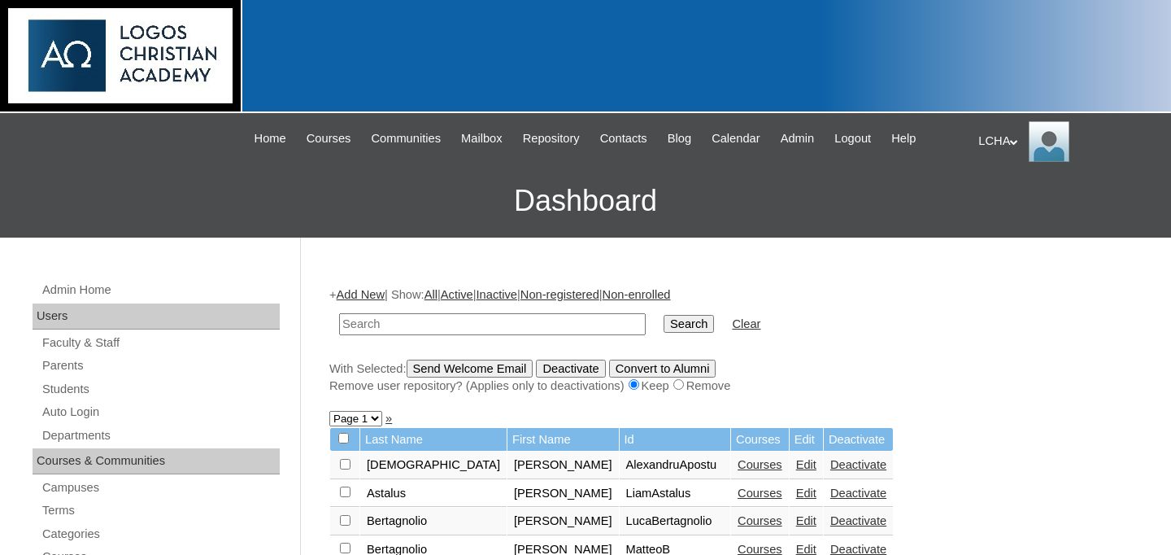
click at [421, 316] on input "text" at bounding box center [492, 324] width 307 height 22
type input "man"
click at [664, 315] on input "Search" at bounding box center [689, 324] width 50 height 18
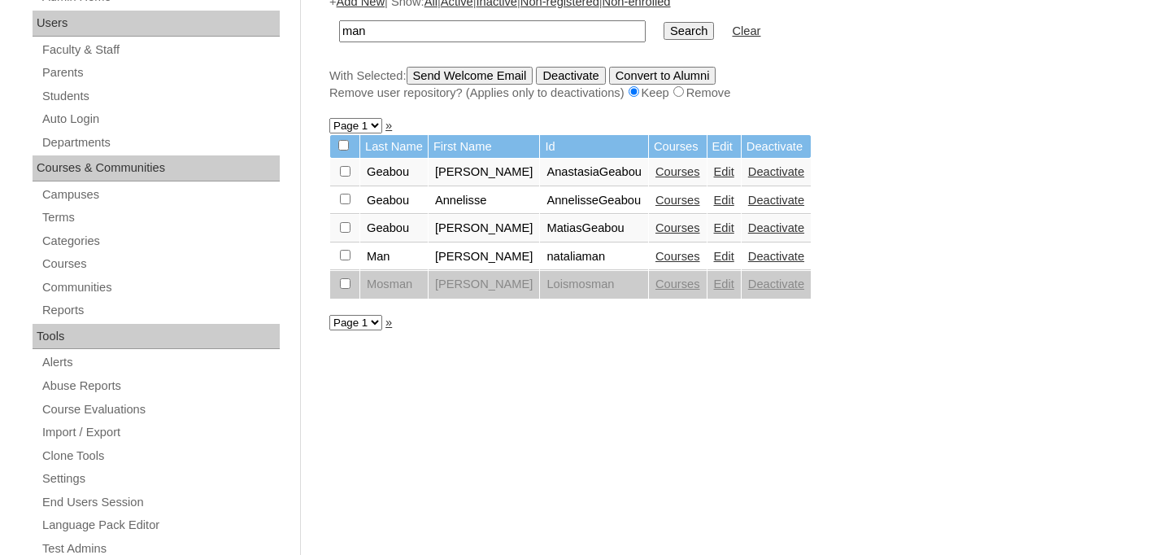
scroll to position [272, 0]
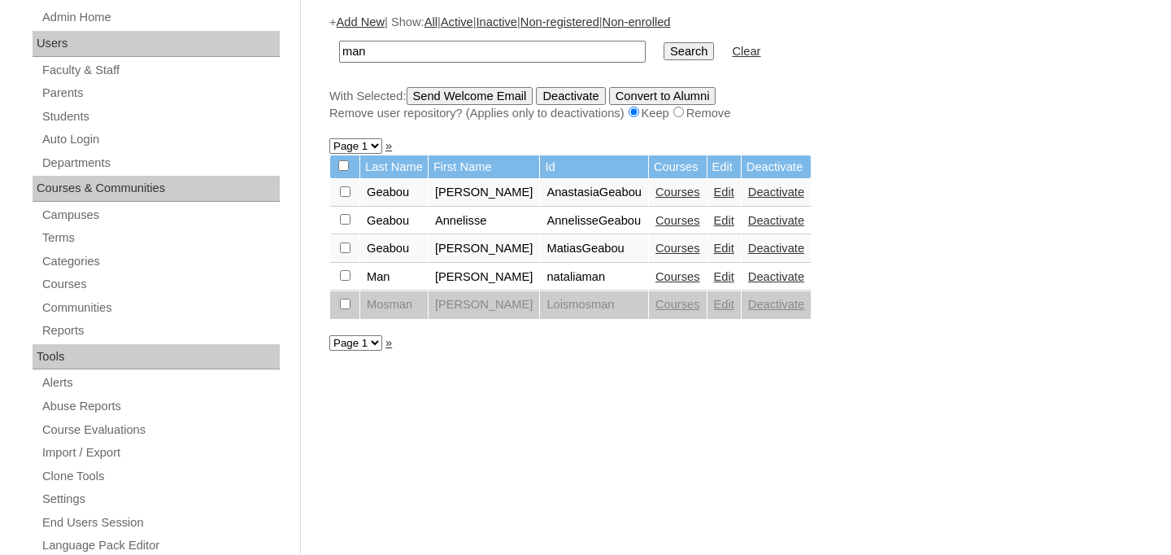
click at [714, 280] on link "Edit" at bounding box center [724, 276] width 20 height 13
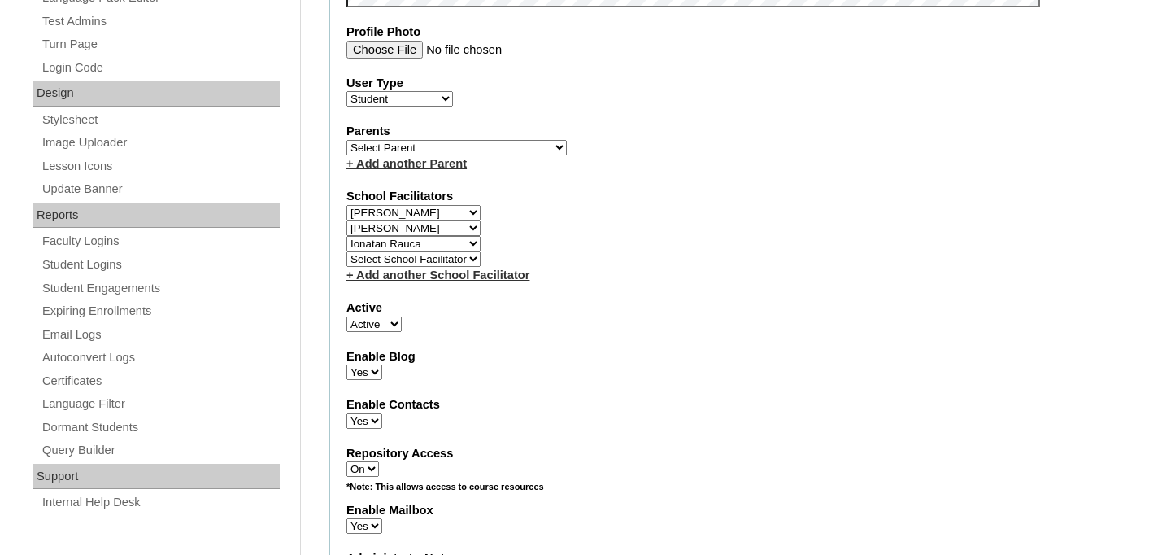
scroll to position [830, 0]
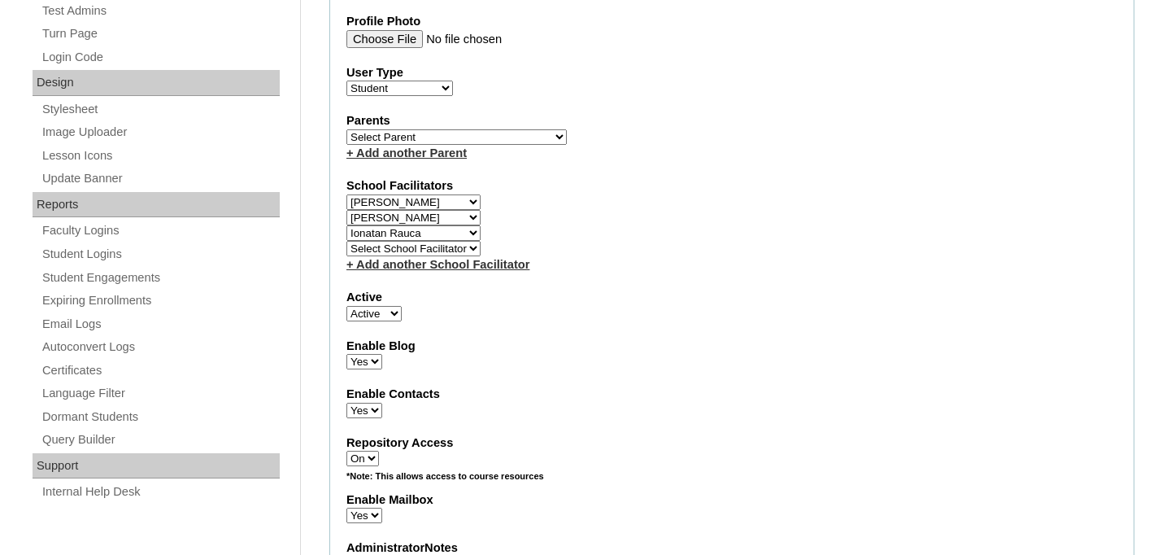
click at [600, 244] on div "School Facilitators Select School Facilitator Ioana Bodea Marinela Carausu Emil…" at bounding box center [731, 224] width 771 height 95
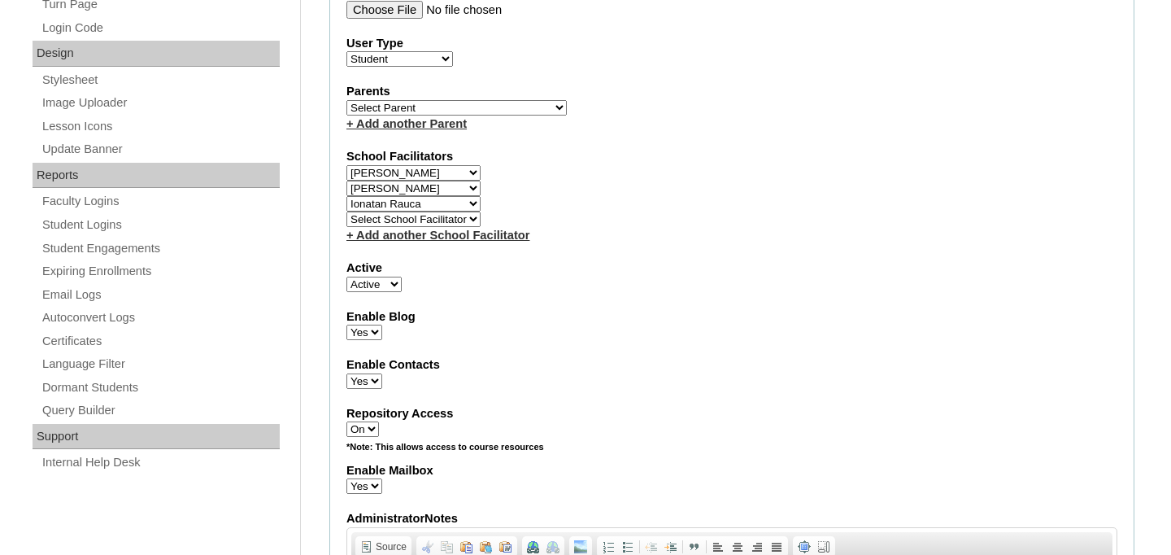
scroll to position [861, 0]
click at [436, 219] on select "Select School Facilitator Ioana Bodea Marinela Carausu Emilian Cira Ruhama Gafi…" at bounding box center [413, 217] width 134 height 15
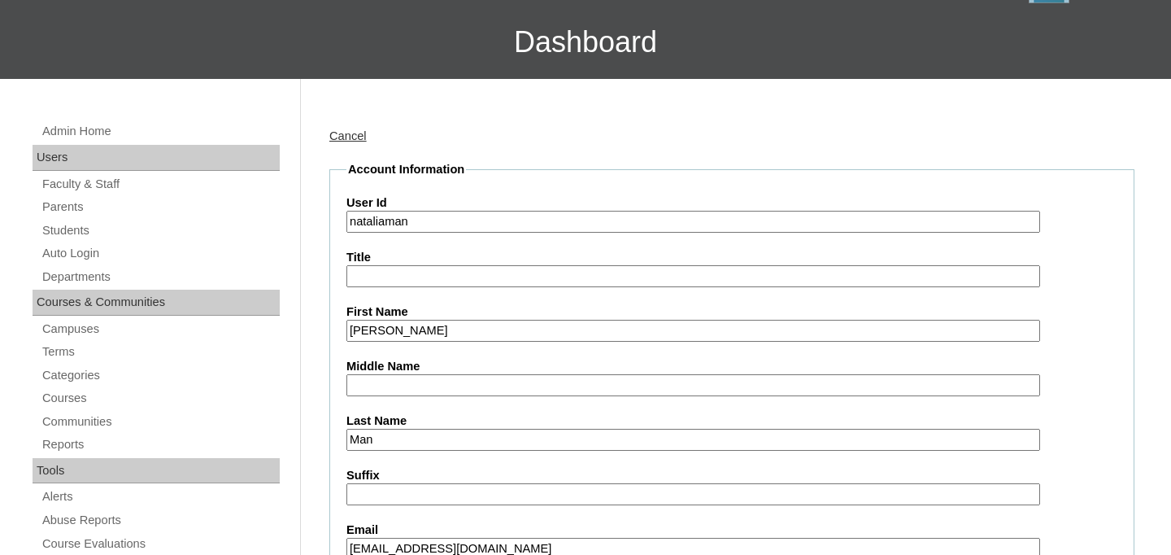
scroll to position [0, 0]
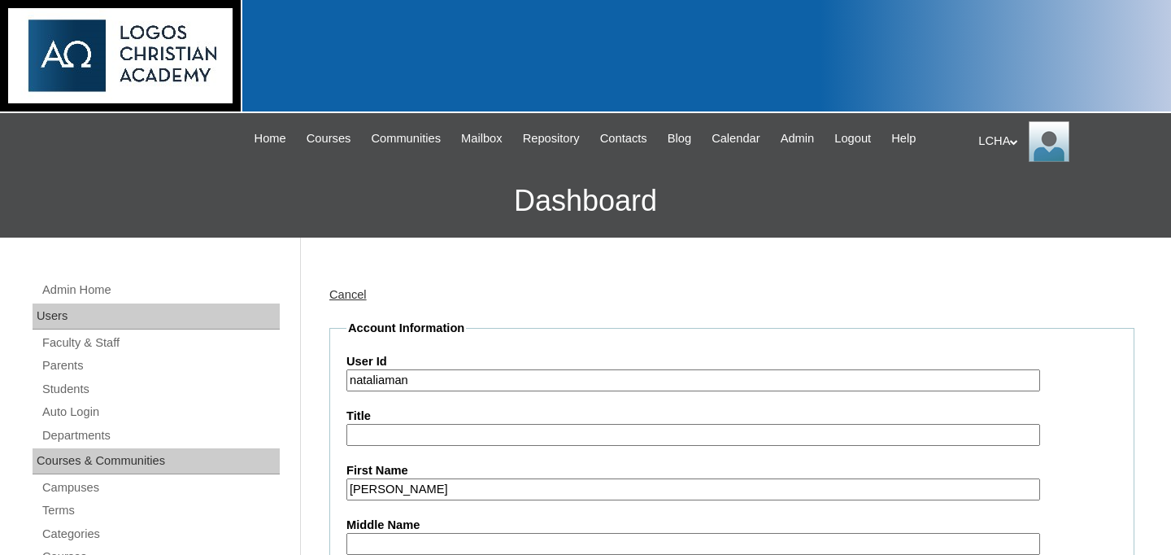
click at [995, 150] on div "LCHA My Profile My Settings Logout" at bounding box center [1066, 141] width 176 height 41
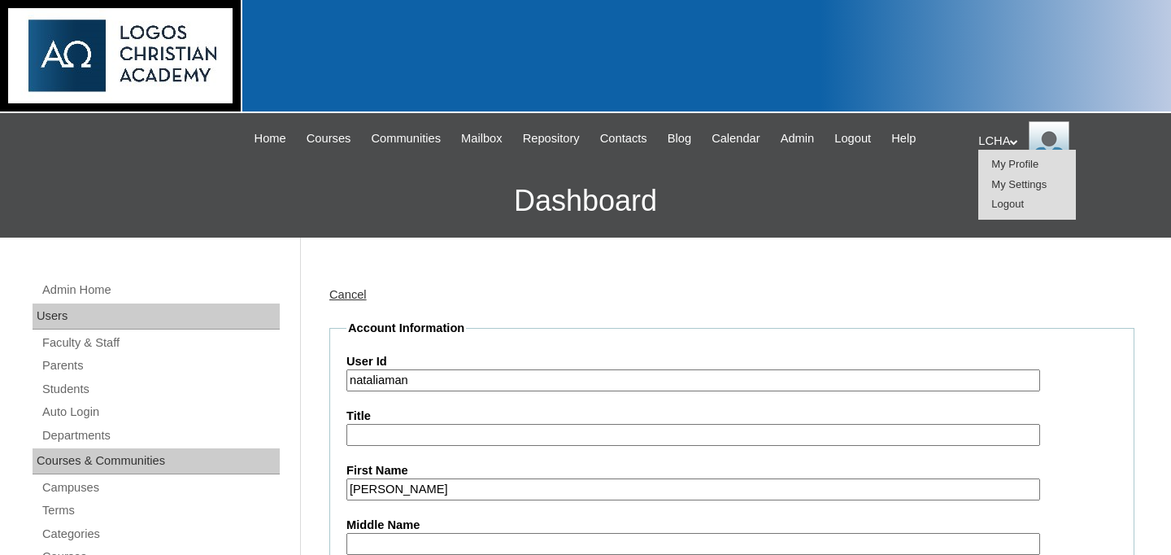
click at [1001, 202] on span "Logout" at bounding box center [1007, 204] width 33 height 12
